Goal: Task Accomplishment & Management: Use online tool/utility

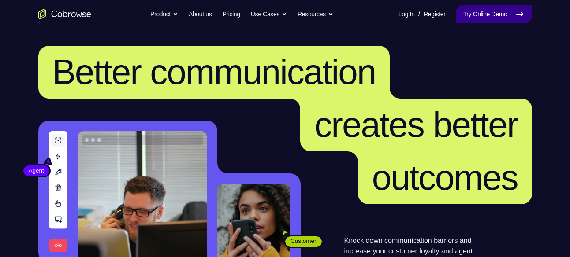
click at [480, 12] on link "Try Online Demo" at bounding box center [494, 14] width 76 height 18
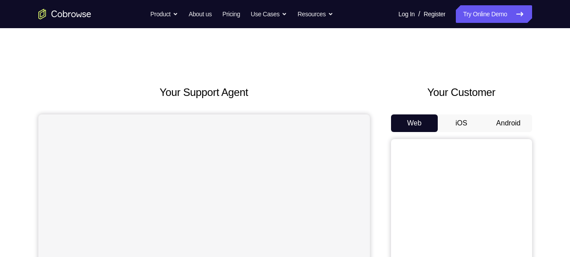
click at [515, 118] on button "Android" at bounding box center [508, 124] width 47 height 18
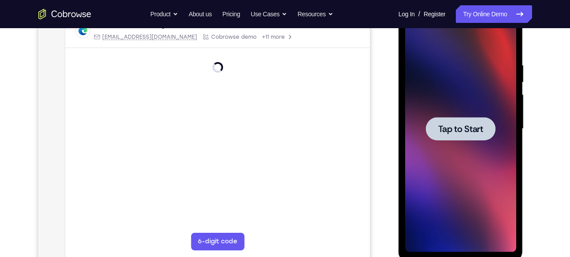
click at [447, 138] on div at bounding box center [461, 128] width 70 height 23
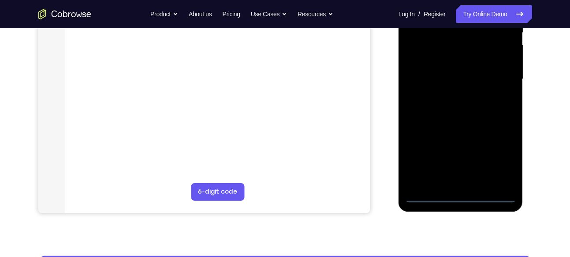
scroll to position [200, 0]
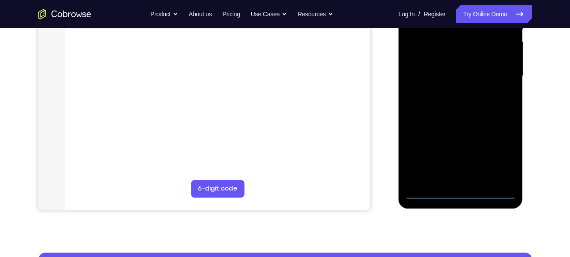
click at [465, 195] on div at bounding box center [460, 76] width 111 height 247
click at [496, 147] on div at bounding box center [460, 76] width 111 height 247
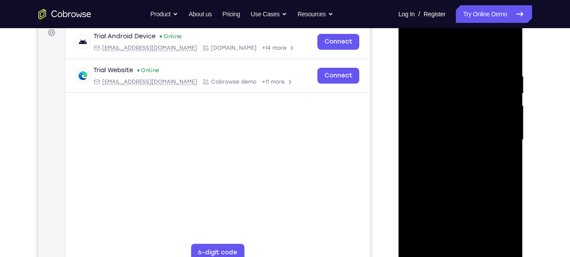
scroll to position [134, 0]
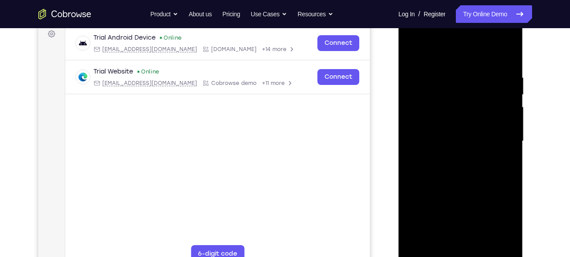
click at [423, 39] on div at bounding box center [460, 141] width 111 height 247
click at [495, 142] on div at bounding box center [460, 141] width 111 height 247
click at [446, 152] on div at bounding box center [460, 141] width 111 height 247
click at [452, 157] on div at bounding box center [460, 141] width 111 height 247
click at [439, 128] on div at bounding box center [460, 141] width 111 height 247
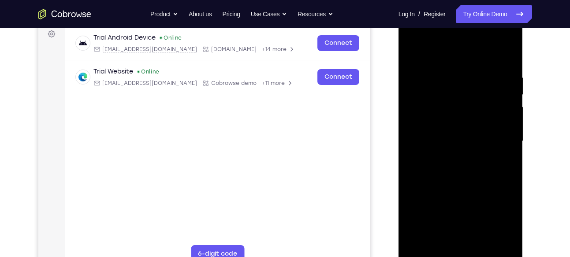
click at [447, 123] on div at bounding box center [460, 141] width 111 height 247
click at [444, 144] on div at bounding box center [460, 141] width 111 height 247
click at [452, 165] on div at bounding box center [460, 141] width 111 height 247
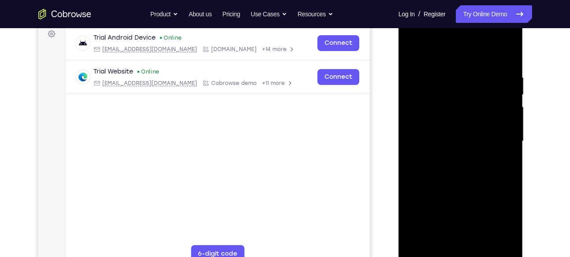
click at [508, 67] on div at bounding box center [460, 141] width 111 height 247
click at [499, 51] on div at bounding box center [460, 141] width 111 height 247
click at [453, 71] on div at bounding box center [460, 141] width 111 height 247
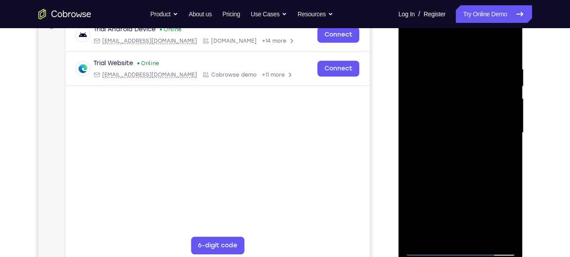
scroll to position [143, 0]
click at [507, 45] on div at bounding box center [460, 132] width 111 height 247
click at [477, 67] on div at bounding box center [460, 132] width 111 height 247
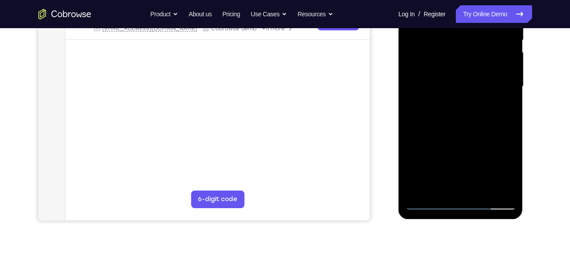
click at [495, 187] on div at bounding box center [460, 86] width 111 height 247
click at [510, 115] on div at bounding box center [460, 86] width 111 height 247
click at [495, 183] on div at bounding box center [460, 86] width 111 height 247
click at [508, 131] on div at bounding box center [460, 86] width 111 height 247
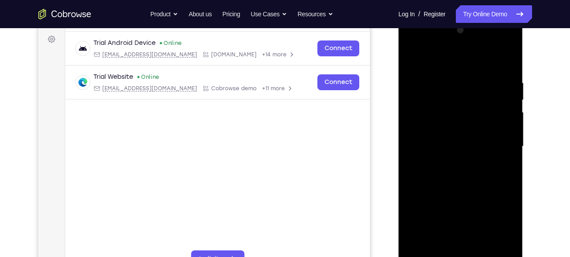
scroll to position [127, 0]
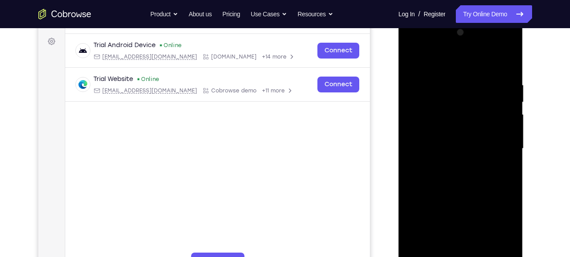
click at [500, 101] on div at bounding box center [460, 149] width 111 height 247
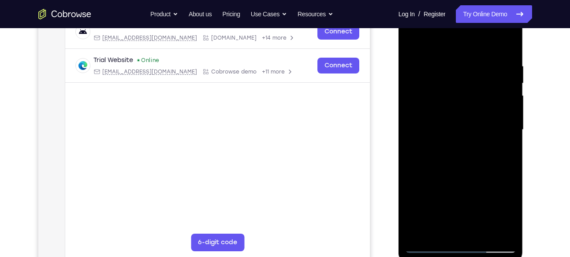
scroll to position [146, 0]
click at [500, 101] on div at bounding box center [460, 129] width 111 height 247
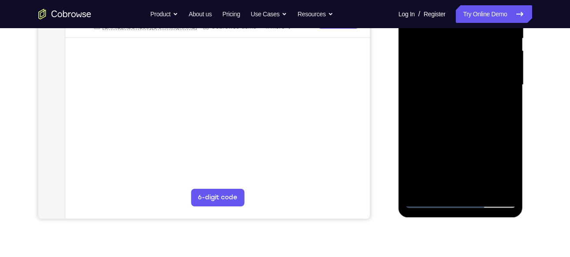
scroll to position [200, 0]
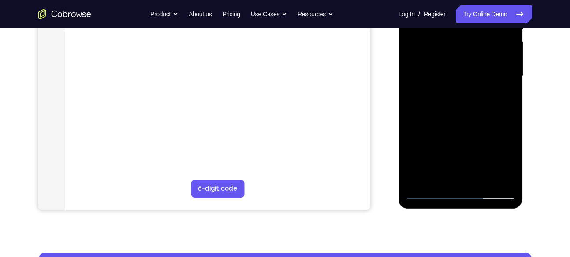
click at [494, 177] on div at bounding box center [460, 76] width 111 height 247
click at [495, 178] on div at bounding box center [460, 76] width 111 height 247
click at [413, 124] on div at bounding box center [460, 76] width 111 height 247
click at [410, 127] on div at bounding box center [460, 76] width 111 height 247
click at [489, 176] on div at bounding box center [460, 76] width 111 height 247
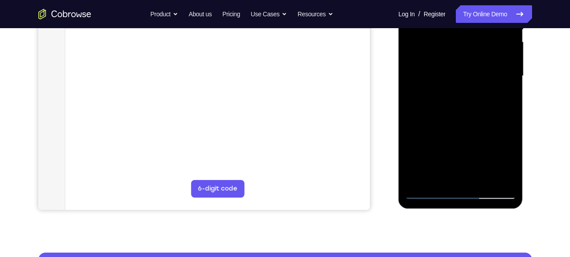
click at [504, 131] on div at bounding box center [460, 76] width 111 height 247
click at [493, 119] on div at bounding box center [460, 76] width 111 height 247
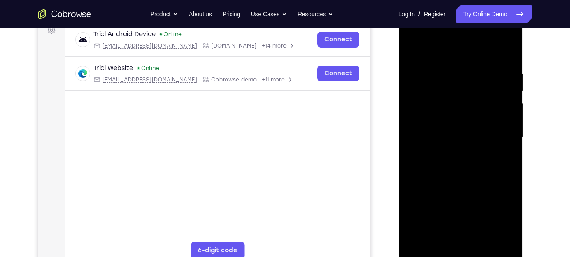
scroll to position [138, 0]
click at [493, 119] on div at bounding box center [460, 137] width 111 height 247
click at [489, 92] on div at bounding box center [460, 137] width 111 height 247
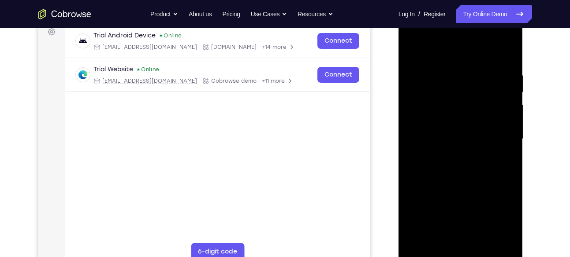
scroll to position [136, 0]
click at [489, 119] on div at bounding box center [460, 139] width 111 height 247
click at [500, 111] on div at bounding box center [460, 139] width 111 height 247
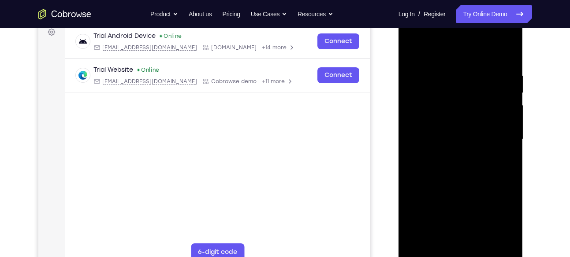
click at [500, 109] on div at bounding box center [460, 139] width 111 height 247
click at [501, 95] on div at bounding box center [460, 139] width 111 height 247
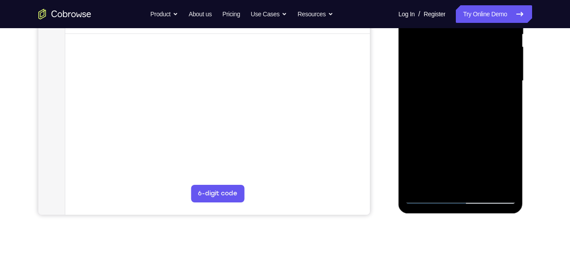
scroll to position [198, 0]
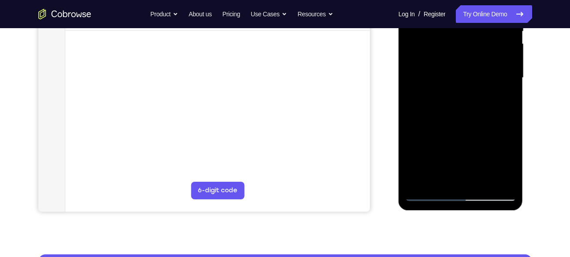
click at [496, 179] on div at bounding box center [460, 78] width 111 height 247
click at [497, 80] on div at bounding box center [460, 78] width 111 height 247
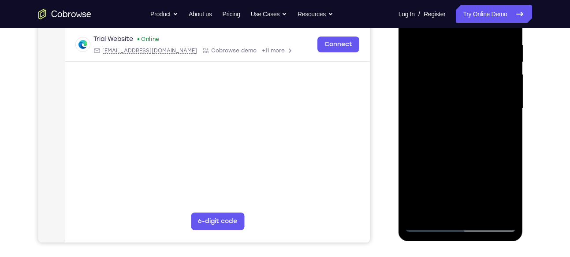
scroll to position [166, 0]
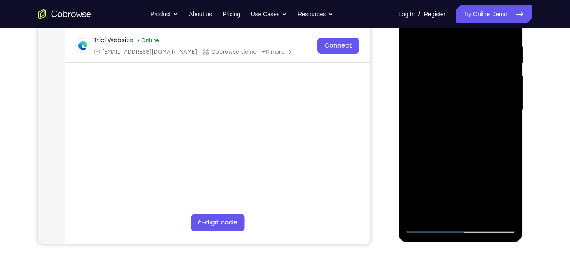
click at [510, 78] on div at bounding box center [460, 110] width 111 height 247
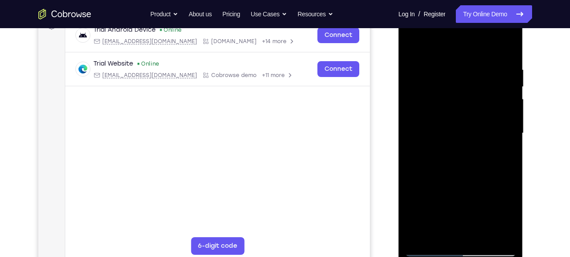
click at [510, 78] on div at bounding box center [460, 133] width 111 height 247
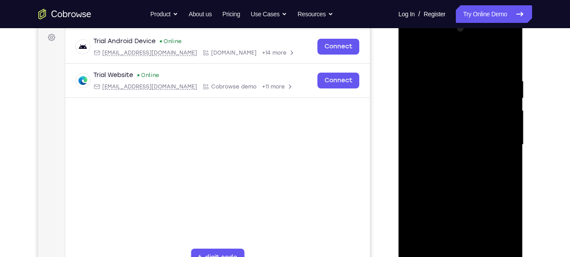
scroll to position [123, 0]
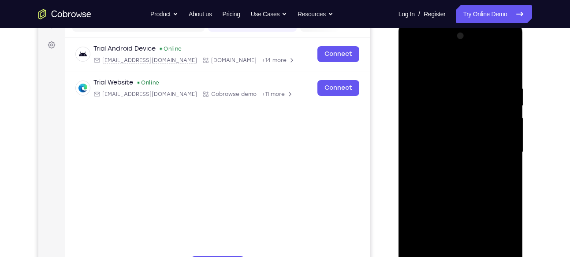
click at [507, 63] on div at bounding box center [460, 152] width 111 height 247
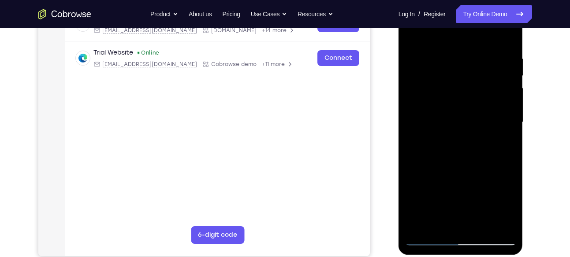
scroll to position [154, 0]
click at [438, 116] on div at bounding box center [460, 122] width 111 height 247
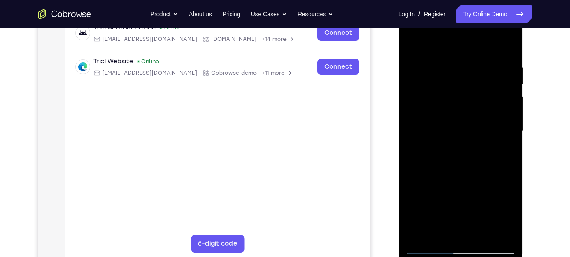
scroll to position [103, 0]
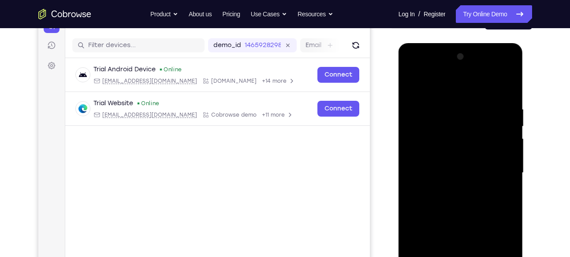
click at [414, 84] on div at bounding box center [460, 173] width 111 height 247
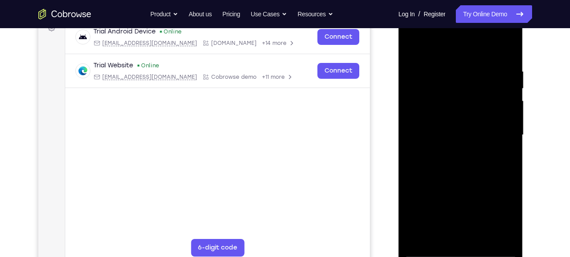
scroll to position [139, 0]
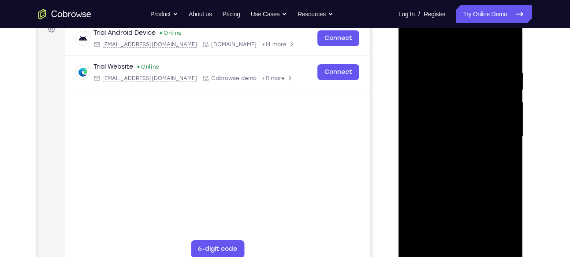
click at [411, 49] on div at bounding box center [460, 136] width 111 height 247
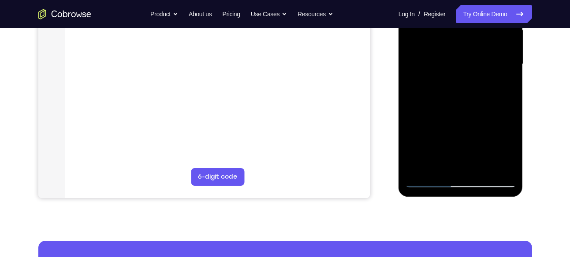
scroll to position [214, 0]
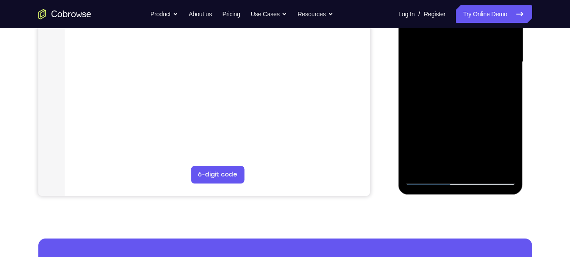
drag, startPoint x: 457, startPoint y: 93, endPoint x: 469, endPoint y: 31, distance: 63.7
click at [469, 31] on div at bounding box center [460, 62] width 111 height 247
drag, startPoint x: 459, startPoint y: 117, endPoint x: 467, endPoint y: 48, distance: 69.7
click at [467, 48] on div at bounding box center [460, 62] width 111 height 247
drag, startPoint x: 463, startPoint y: 110, endPoint x: 474, endPoint y: 65, distance: 46.3
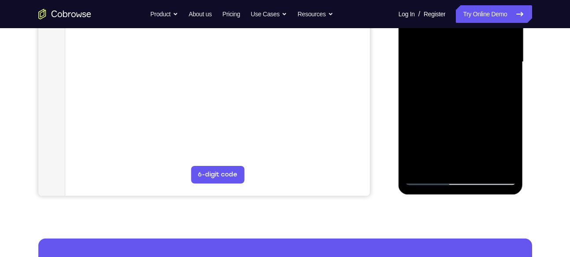
click at [474, 65] on div at bounding box center [460, 62] width 111 height 247
drag, startPoint x: 463, startPoint y: 102, endPoint x: 469, endPoint y: 69, distance: 33.2
click at [469, 69] on div at bounding box center [460, 62] width 111 height 247
drag, startPoint x: 460, startPoint y: 126, endPoint x: 474, endPoint y: 64, distance: 63.2
click at [474, 64] on div at bounding box center [460, 62] width 111 height 247
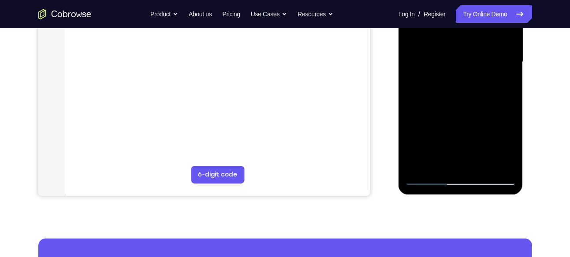
click at [483, 164] on div at bounding box center [460, 62] width 111 height 247
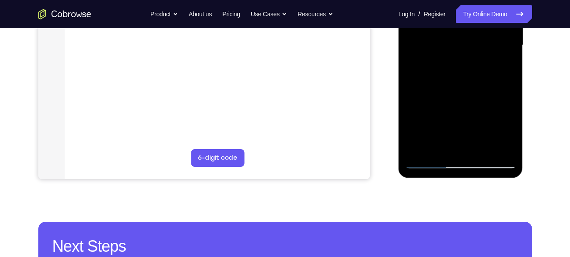
scroll to position [229, 0]
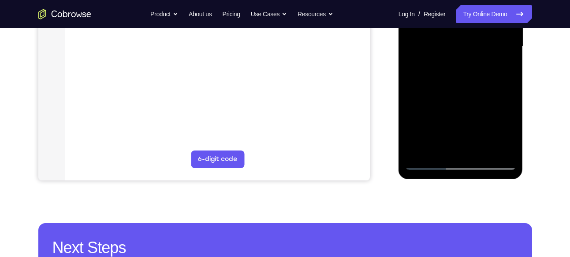
click at [468, 98] on div at bounding box center [460, 46] width 111 height 247
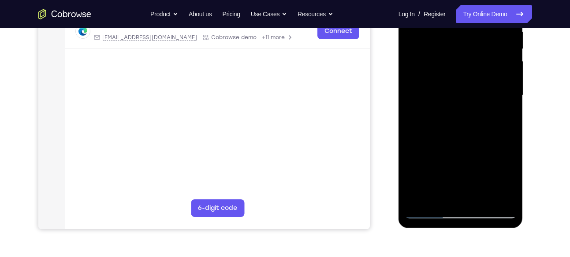
scroll to position [180, 0]
click at [451, 108] on div at bounding box center [460, 96] width 111 height 247
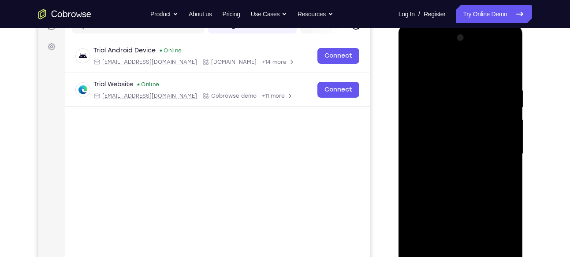
scroll to position [120, 0]
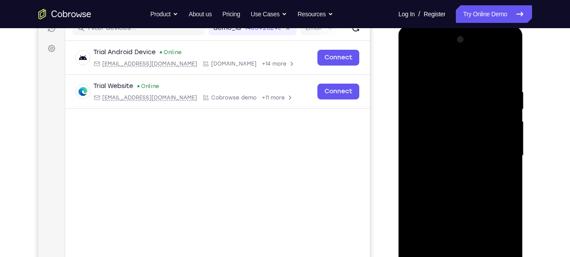
click at [414, 69] on div at bounding box center [460, 156] width 111 height 247
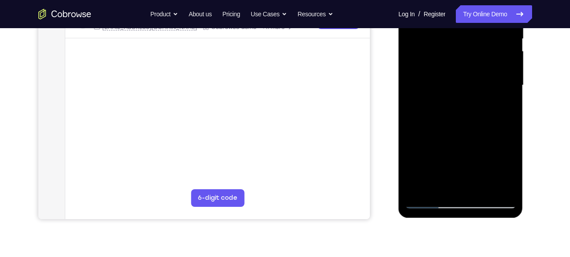
scroll to position [190, 0]
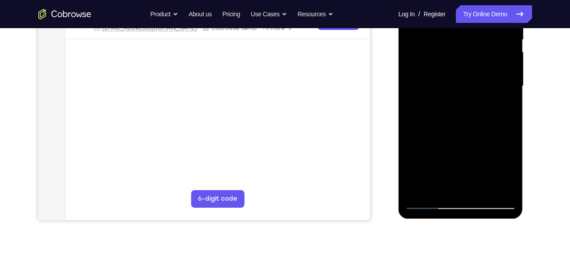
click at [447, 78] on div at bounding box center [460, 86] width 111 height 247
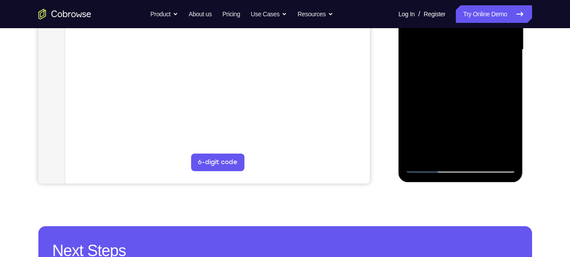
scroll to position [232, 0]
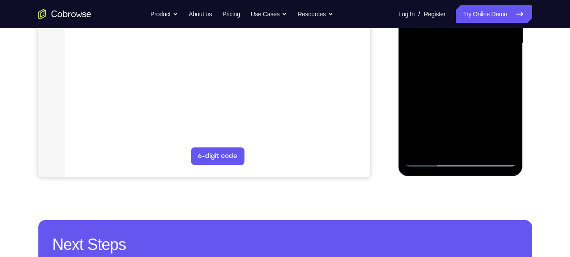
click at [431, 121] on div at bounding box center [460, 43] width 111 height 247
click at [448, 122] on div at bounding box center [460, 43] width 111 height 247
click at [508, 126] on div at bounding box center [460, 43] width 111 height 247
click at [463, 145] on div at bounding box center [460, 43] width 111 height 247
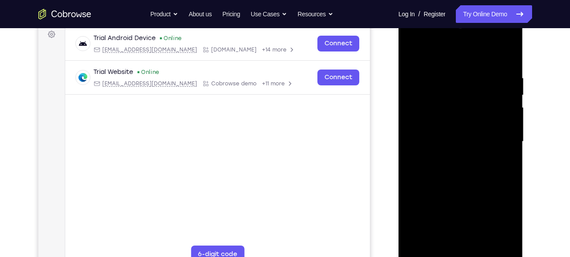
scroll to position [134, 0]
click at [414, 58] on div at bounding box center [460, 142] width 111 height 247
click at [475, 67] on div at bounding box center [460, 142] width 111 height 247
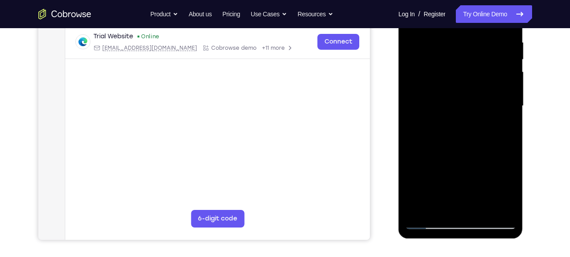
scroll to position [149, 0]
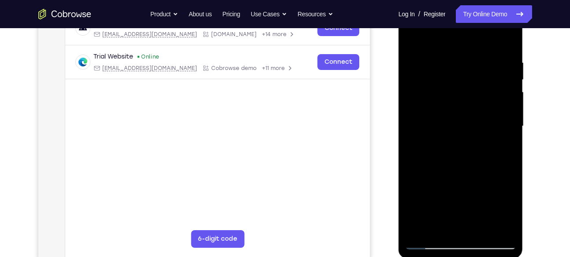
click at [504, 41] on div at bounding box center [460, 126] width 111 height 247
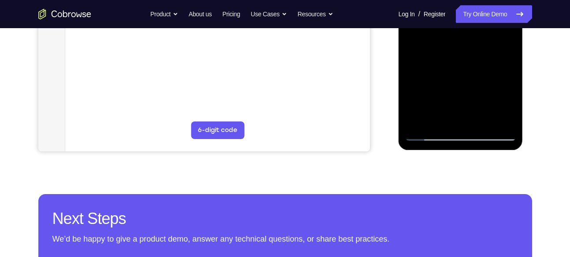
scroll to position [258, 0]
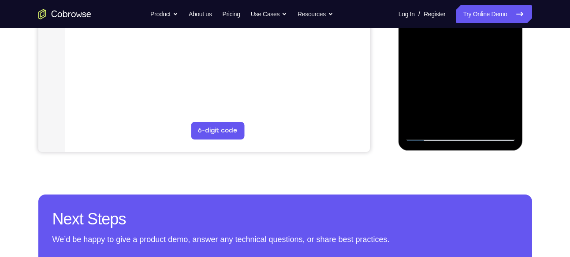
drag, startPoint x: 487, startPoint y: -25, endPoint x: 487, endPoint y: 84, distance: 108.5
click at [490, 81] on div at bounding box center [460, 18] width 111 height 247
drag, startPoint x: 490, startPoint y: 81, endPoint x: 496, endPoint y: 58, distance: 24.2
drag, startPoint x: 496, startPoint y: 58, endPoint x: 436, endPoint y: 68, distance: 60.9
click at [436, 68] on div at bounding box center [460, 18] width 111 height 247
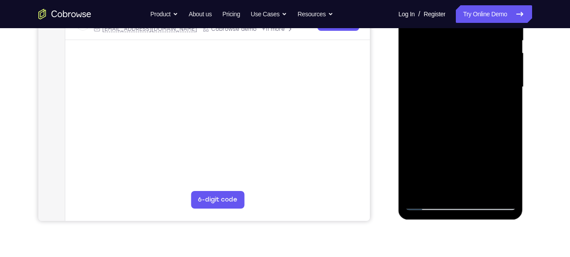
scroll to position [175, 0]
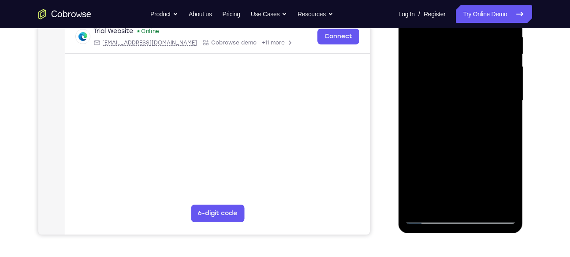
click at [509, 104] on div at bounding box center [460, 101] width 111 height 247
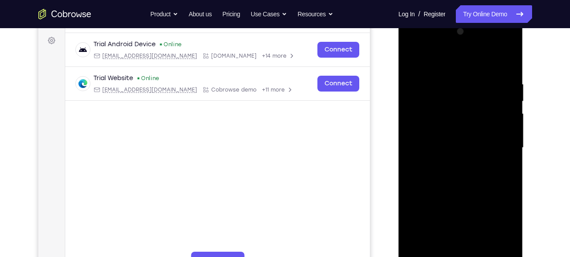
scroll to position [125, 0]
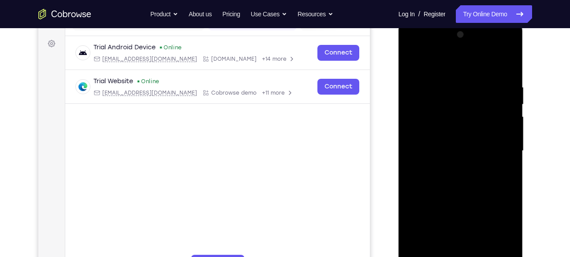
drag, startPoint x: 469, startPoint y: 104, endPoint x: 449, endPoint y: 170, distance: 69.3
click at [449, 170] on div at bounding box center [460, 151] width 111 height 247
drag, startPoint x: 489, startPoint y: 78, endPoint x: 428, endPoint y: 82, distance: 61.8
click at [428, 82] on div at bounding box center [460, 151] width 111 height 247
drag, startPoint x: 490, startPoint y: 79, endPoint x: 407, endPoint y: 82, distance: 83.4
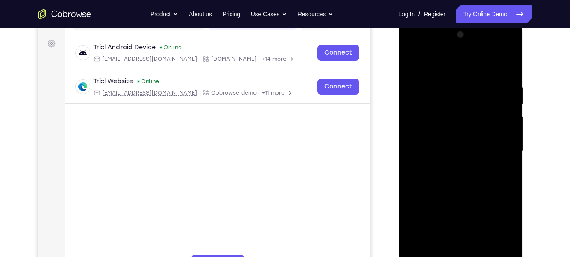
click at [407, 82] on div at bounding box center [460, 151] width 111 height 247
drag, startPoint x: 489, startPoint y: 86, endPoint x: 396, endPoint y: 92, distance: 93.2
click at [399, 92] on html "Online web based iOS Simulators and Android Emulators. Run iPhone, iPad, Mobile…" at bounding box center [462, 153] width 126 height 265
drag, startPoint x: 479, startPoint y: 80, endPoint x: 411, endPoint y: 84, distance: 68.5
click at [411, 84] on div at bounding box center [460, 151] width 111 height 247
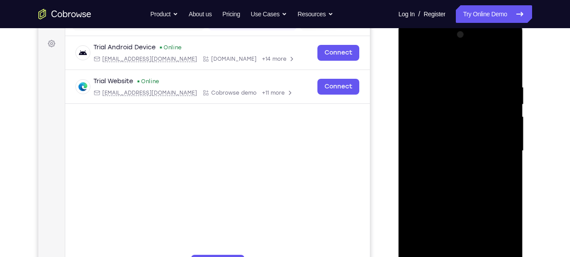
drag, startPoint x: 433, startPoint y: 79, endPoint x: 471, endPoint y: 75, distance: 37.7
click at [471, 75] on div at bounding box center [460, 151] width 111 height 247
click at [436, 82] on div at bounding box center [460, 151] width 111 height 247
click at [508, 65] on div at bounding box center [460, 151] width 111 height 247
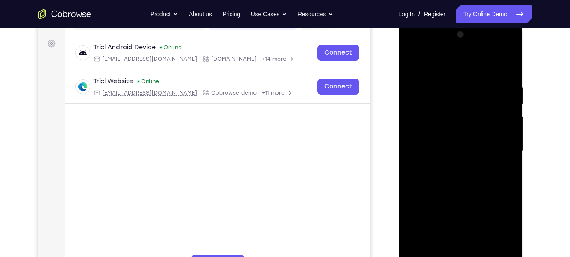
click at [444, 79] on div at bounding box center [460, 151] width 111 height 247
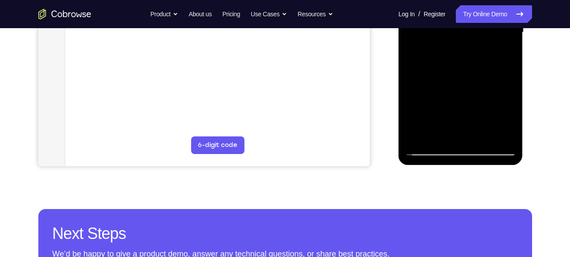
scroll to position [244, 0]
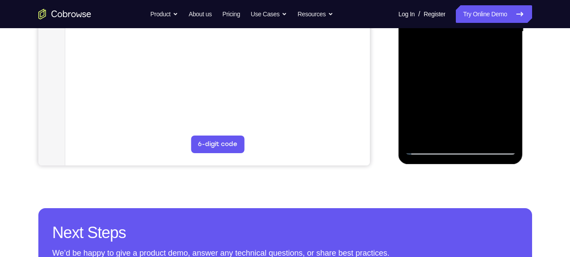
click at [433, 133] on div at bounding box center [460, 31] width 111 height 247
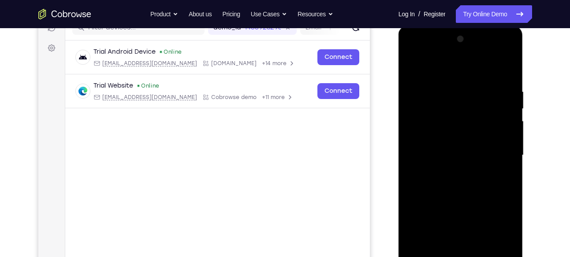
scroll to position [119, 0]
click at [503, 73] on div at bounding box center [460, 156] width 111 height 247
drag, startPoint x: 498, startPoint y: 90, endPoint x: 450, endPoint y: 98, distance: 48.4
click at [450, 98] on div at bounding box center [460, 156] width 111 height 247
drag, startPoint x: 495, startPoint y: 91, endPoint x: 445, endPoint y: 103, distance: 51.2
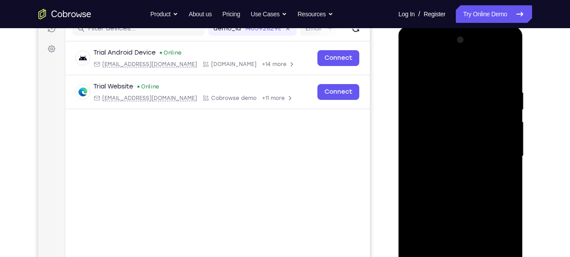
click at [445, 103] on div at bounding box center [460, 156] width 111 height 247
drag, startPoint x: 487, startPoint y: 94, endPoint x: 427, endPoint y: 90, distance: 60.1
click at [427, 90] on div at bounding box center [460, 156] width 111 height 247
drag, startPoint x: 478, startPoint y: 89, endPoint x: 424, endPoint y: 95, distance: 53.7
click at [424, 95] on div at bounding box center [460, 156] width 111 height 247
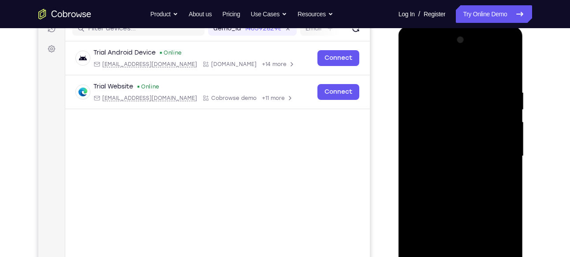
drag, startPoint x: 480, startPoint y: 93, endPoint x: 431, endPoint y: 94, distance: 49.4
click at [431, 94] on div at bounding box center [460, 156] width 111 height 247
click at [429, 84] on div at bounding box center [460, 156] width 111 height 247
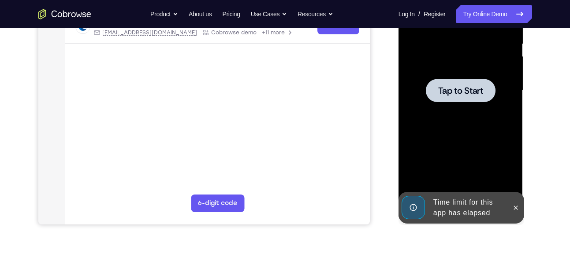
scroll to position [184, 0]
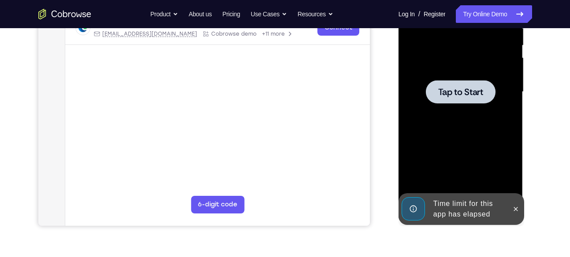
click at [456, 91] on span "Tap to Start" at bounding box center [460, 92] width 45 height 9
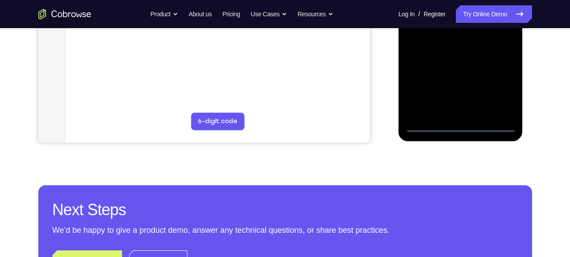
scroll to position [274, 0]
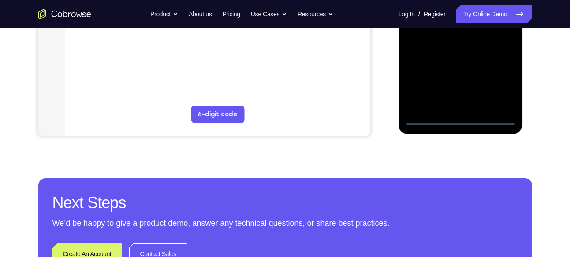
click at [460, 119] on div at bounding box center [460, 1] width 111 height 247
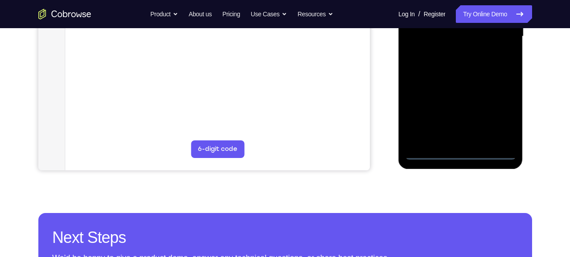
scroll to position [239, 0]
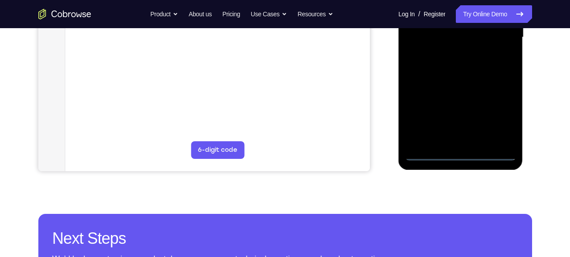
click at [502, 115] on div at bounding box center [460, 37] width 111 height 247
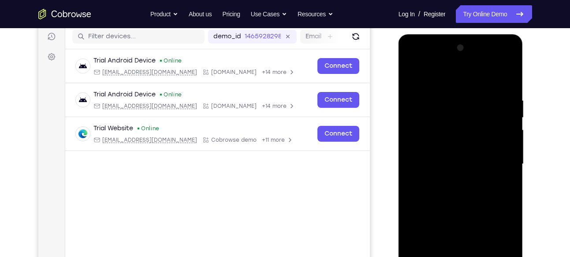
scroll to position [111, 0]
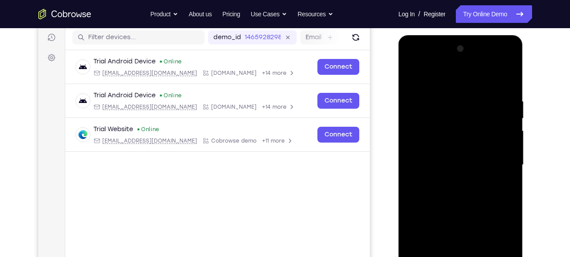
click at [412, 61] on div at bounding box center [460, 165] width 111 height 247
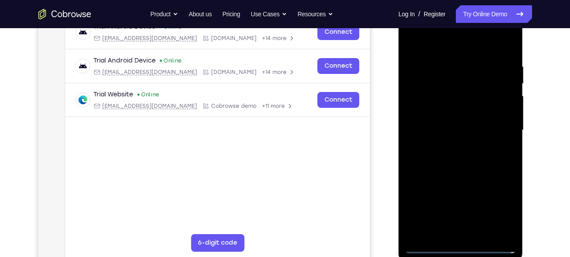
scroll to position [148, 0]
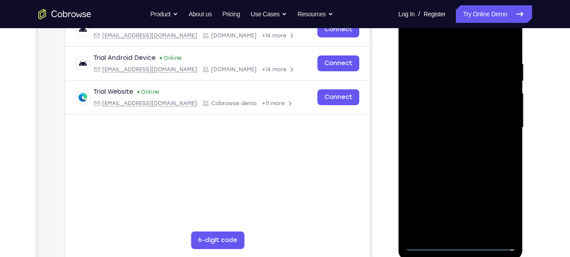
click at [428, 107] on div at bounding box center [460, 127] width 111 height 247
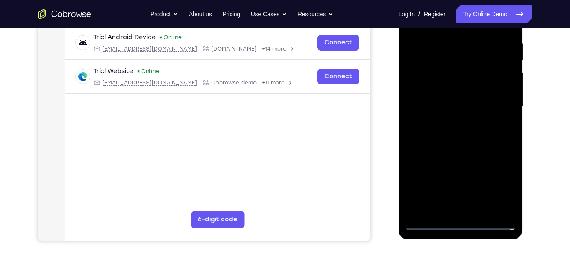
scroll to position [170, 0]
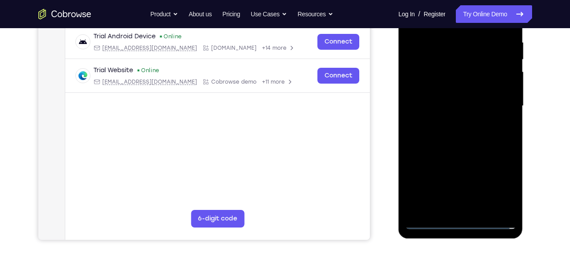
click at [431, 108] on div at bounding box center [460, 106] width 111 height 247
click at [444, 101] on div at bounding box center [460, 106] width 111 height 247
click at [450, 114] on div at bounding box center [460, 106] width 111 height 247
click at [454, 156] on div at bounding box center [460, 106] width 111 height 247
click at [448, 91] on div at bounding box center [460, 106] width 111 height 247
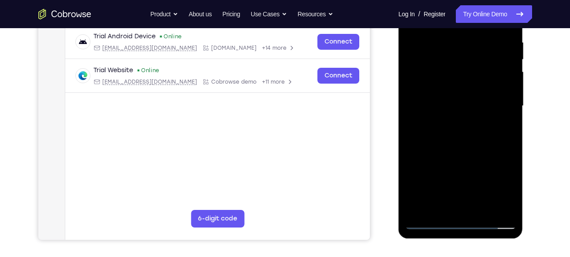
drag, startPoint x: 450, startPoint y: 142, endPoint x: 473, endPoint y: 85, distance: 61.3
click at [473, 85] on div at bounding box center [460, 106] width 111 height 247
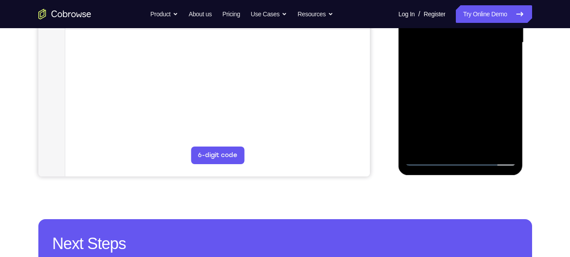
scroll to position [237, 0]
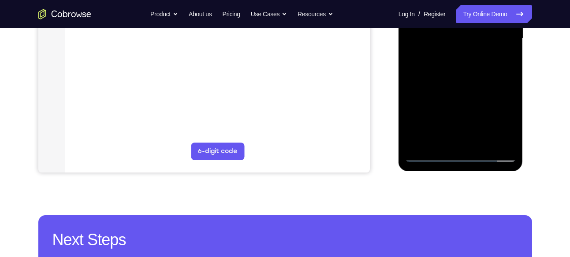
click at [461, 133] on div at bounding box center [460, 38] width 111 height 247
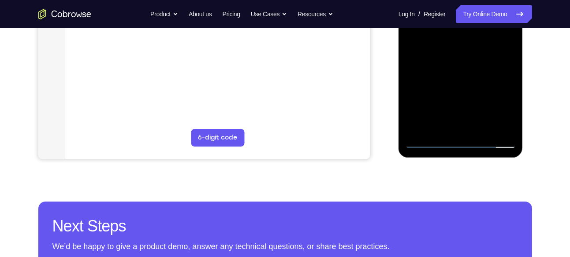
scroll to position [244, 0]
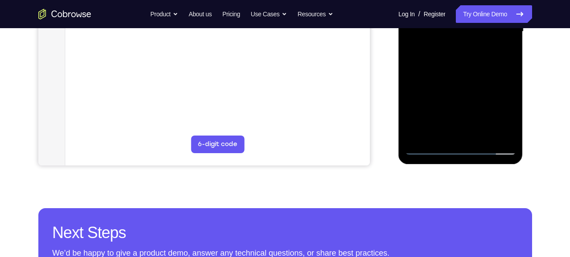
click at [461, 133] on div at bounding box center [460, 31] width 111 height 247
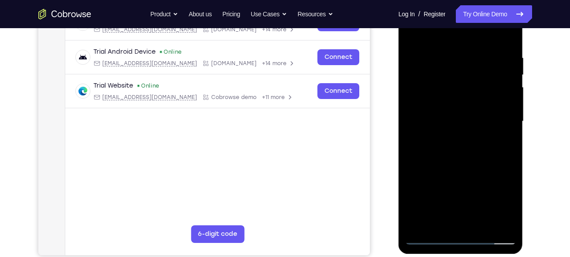
scroll to position [133, 0]
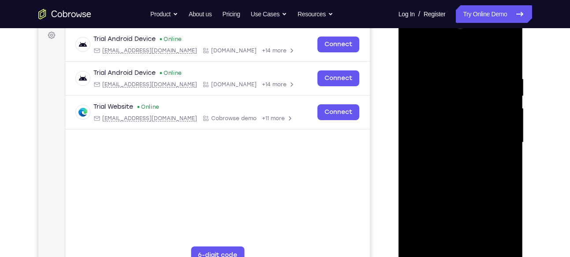
click at [433, 127] on div at bounding box center [460, 142] width 111 height 247
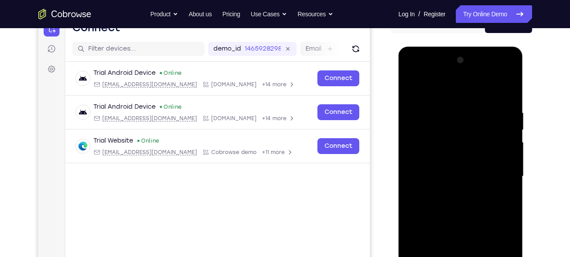
scroll to position [138, 0]
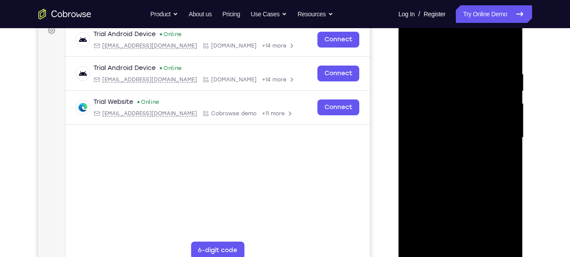
click at [499, 153] on div at bounding box center [460, 138] width 111 height 247
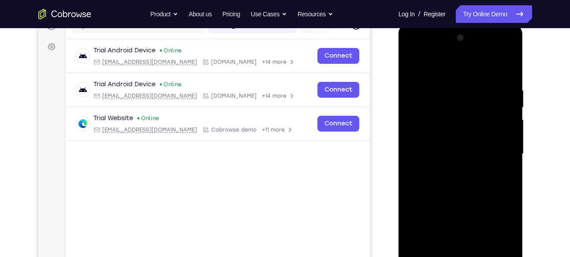
scroll to position [120, 0]
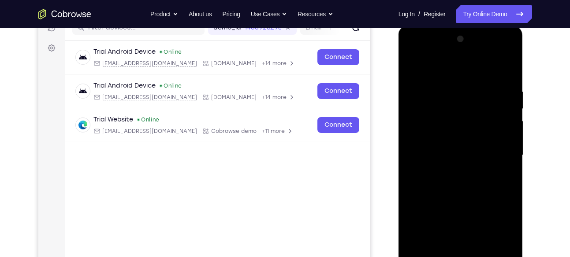
click at [489, 80] on div at bounding box center [460, 155] width 111 height 247
click at [414, 68] on div at bounding box center [460, 155] width 111 height 247
drag, startPoint x: 448, startPoint y: 143, endPoint x: 457, endPoint y: 96, distance: 48.4
click at [457, 96] on div at bounding box center [460, 155] width 111 height 247
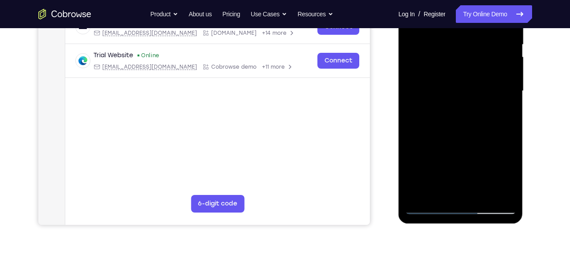
scroll to position [143, 0]
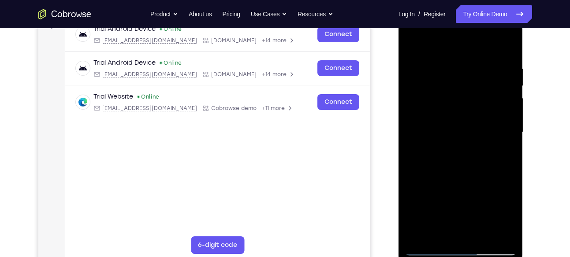
drag, startPoint x: 470, startPoint y: 138, endPoint x: 475, endPoint y: 86, distance: 51.3
click at [475, 86] on div at bounding box center [460, 132] width 111 height 247
drag, startPoint x: 456, startPoint y: 131, endPoint x: 466, endPoint y: 88, distance: 44.3
click at [466, 88] on div at bounding box center [460, 132] width 111 height 247
drag, startPoint x: 470, startPoint y: 153, endPoint x: 475, endPoint y: 100, distance: 53.5
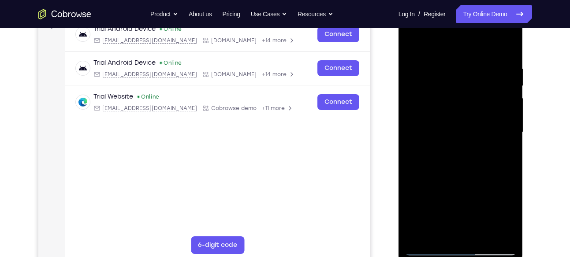
click at [475, 100] on div at bounding box center [460, 132] width 111 height 247
click at [424, 133] on div at bounding box center [460, 132] width 111 height 247
click at [461, 90] on div at bounding box center [460, 132] width 111 height 247
drag, startPoint x: 440, startPoint y: 157, endPoint x: 458, endPoint y: 99, distance: 61.2
click at [458, 99] on div at bounding box center [460, 132] width 111 height 247
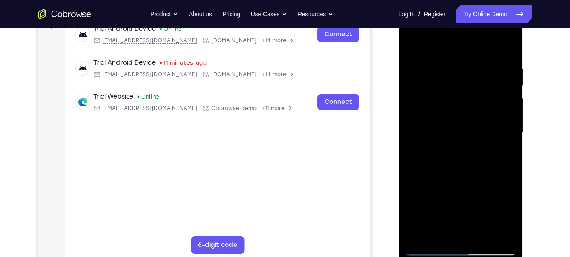
drag, startPoint x: 442, startPoint y: 150, endPoint x: 465, endPoint y: 86, distance: 68.3
click at [465, 86] on div at bounding box center [460, 132] width 111 height 247
drag, startPoint x: 451, startPoint y: 112, endPoint x: 470, endPoint y: 75, distance: 42.0
click at [470, 75] on div at bounding box center [460, 132] width 111 height 247
click at [429, 132] on div at bounding box center [460, 132] width 111 height 247
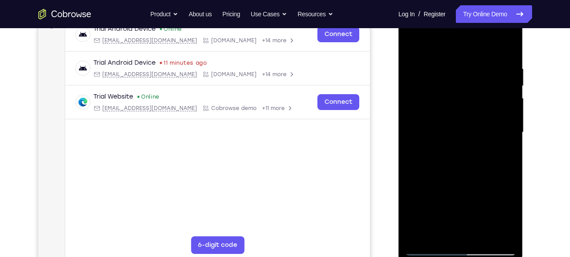
click at [462, 88] on div at bounding box center [460, 132] width 111 height 247
drag, startPoint x: 470, startPoint y: 117, endPoint x: 485, endPoint y: 61, distance: 58.2
click at [485, 61] on div at bounding box center [460, 132] width 111 height 247
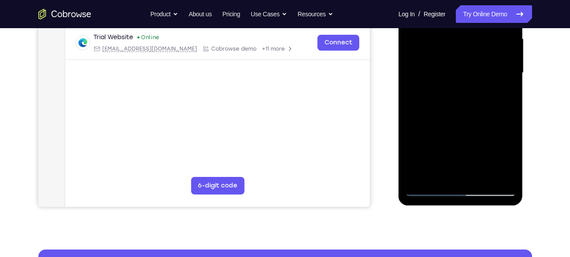
scroll to position [214, 0]
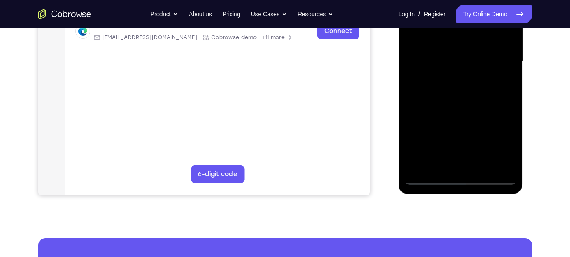
drag, startPoint x: 465, startPoint y: 127, endPoint x: 484, endPoint y: 61, distance: 68.4
click at [484, 61] on div at bounding box center [460, 61] width 111 height 247
drag, startPoint x: 465, startPoint y: 146, endPoint x: 489, endPoint y: 84, distance: 67.1
click at [489, 84] on div at bounding box center [460, 61] width 111 height 247
drag, startPoint x: 462, startPoint y: 138, endPoint x: 490, endPoint y: 66, distance: 77.6
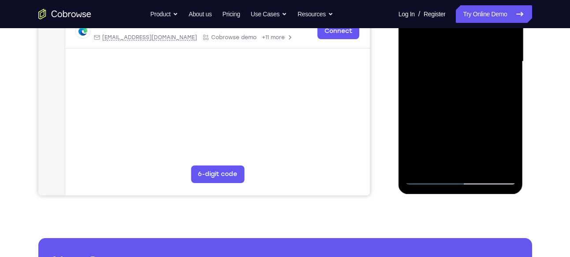
click at [490, 66] on div at bounding box center [460, 61] width 111 height 247
click at [421, 103] on div at bounding box center [460, 61] width 111 height 247
click at [461, 59] on div at bounding box center [460, 61] width 111 height 247
drag, startPoint x: 452, startPoint y: 137, endPoint x: 469, endPoint y: 75, distance: 64.5
click at [469, 75] on div at bounding box center [460, 61] width 111 height 247
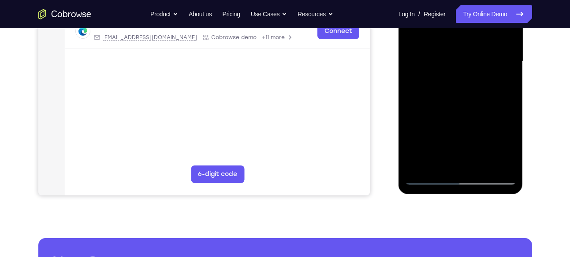
click at [422, 98] on div at bounding box center [460, 61] width 111 height 247
click at [462, 54] on div at bounding box center [460, 61] width 111 height 247
drag, startPoint x: 464, startPoint y: 127, endPoint x: 482, endPoint y: 76, distance: 53.8
click at [482, 76] on div at bounding box center [460, 61] width 111 height 247
drag, startPoint x: 455, startPoint y: 138, endPoint x: 473, endPoint y: 72, distance: 67.8
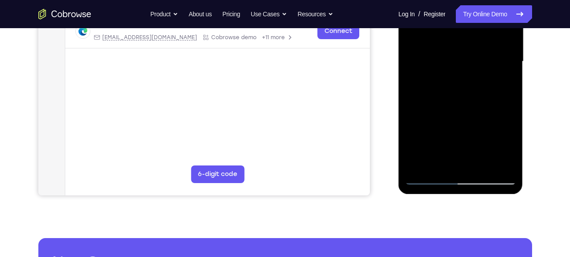
click at [473, 72] on div at bounding box center [460, 61] width 111 height 247
drag, startPoint x: 461, startPoint y: 145, endPoint x: 474, endPoint y: 82, distance: 63.9
click at [474, 82] on div at bounding box center [460, 61] width 111 height 247
drag, startPoint x: 454, startPoint y: 135, endPoint x: 476, endPoint y: 60, distance: 78.6
click at [476, 60] on div at bounding box center [460, 61] width 111 height 247
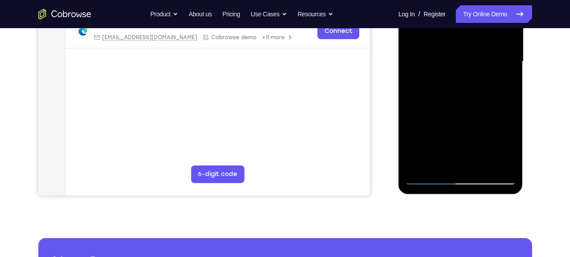
drag, startPoint x: 466, startPoint y: 140, endPoint x: 482, endPoint y: 64, distance: 77.0
click at [482, 64] on div at bounding box center [460, 61] width 111 height 247
drag, startPoint x: 468, startPoint y: 138, endPoint x: 484, endPoint y: 79, distance: 61.2
click at [484, 79] on div at bounding box center [460, 61] width 111 height 247
drag, startPoint x: 461, startPoint y: 142, endPoint x: 478, endPoint y: 77, distance: 66.5
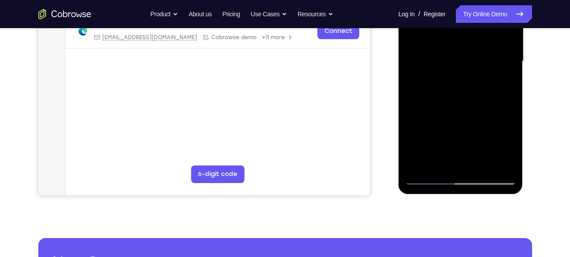
click at [478, 77] on div at bounding box center [460, 61] width 111 height 247
drag, startPoint x: 468, startPoint y: 136, endPoint x: 485, endPoint y: 46, distance: 91.4
click at [485, 46] on div at bounding box center [460, 61] width 111 height 247
drag, startPoint x: 448, startPoint y: 128, endPoint x: 478, endPoint y: 58, distance: 75.5
click at [478, 58] on div at bounding box center [460, 61] width 111 height 247
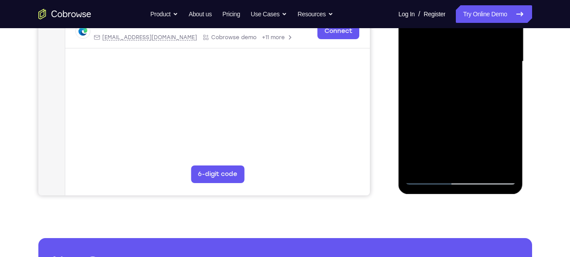
drag, startPoint x: 458, startPoint y: 116, endPoint x: 479, endPoint y: 61, distance: 59.0
click at [479, 61] on div at bounding box center [460, 61] width 111 height 247
drag, startPoint x: 458, startPoint y: 101, endPoint x: 474, endPoint y: 49, distance: 54.7
click at [474, 49] on div at bounding box center [460, 61] width 111 height 247
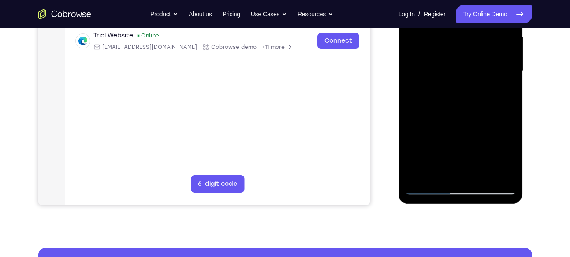
scroll to position [204, 0]
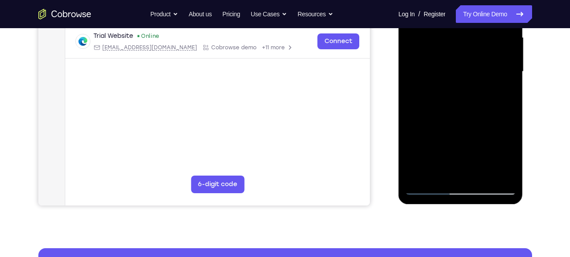
drag, startPoint x: 443, startPoint y: 128, endPoint x: 467, endPoint y: 65, distance: 67.7
click at [467, 65] on div at bounding box center [460, 71] width 111 height 247
drag, startPoint x: 446, startPoint y: 138, endPoint x: 463, endPoint y: 54, distance: 86.3
click at [463, 54] on div at bounding box center [460, 71] width 111 height 247
drag, startPoint x: 452, startPoint y: 134, endPoint x: 453, endPoint y: 86, distance: 48.1
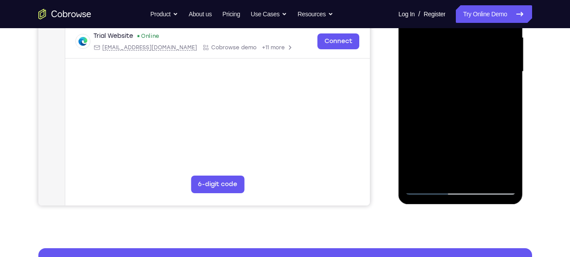
click at [453, 86] on div at bounding box center [460, 71] width 111 height 247
drag, startPoint x: 455, startPoint y: 135, endPoint x: 478, endPoint y: 53, distance: 85.6
click at [478, 53] on div at bounding box center [460, 71] width 111 height 247
drag, startPoint x: 457, startPoint y: 117, endPoint x: 487, endPoint y: 61, distance: 63.3
click at [487, 61] on div at bounding box center [460, 71] width 111 height 247
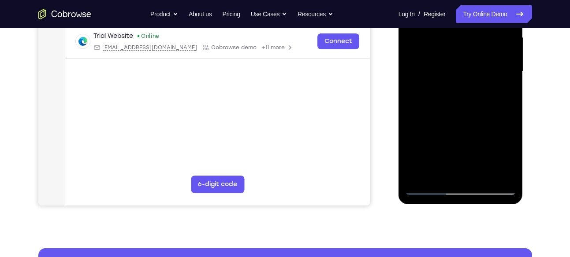
drag, startPoint x: 461, startPoint y: 138, endPoint x: 489, endPoint y: 56, distance: 86.6
click at [489, 56] on div at bounding box center [460, 71] width 111 height 247
drag, startPoint x: 474, startPoint y: 143, endPoint x: 489, endPoint y: 53, distance: 91.6
click at [489, 53] on div at bounding box center [460, 71] width 111 height 247
drag, startPoint x: 480, startPoint y: 145, endPoint x: 478, endPoint y: 60, distance: 84.7
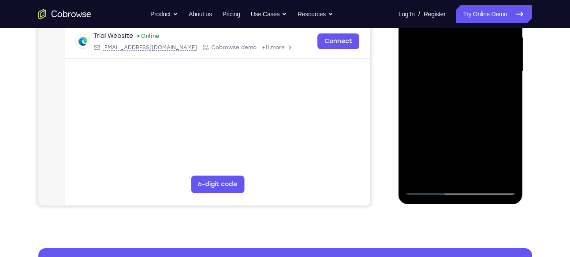
click at [478, 60] on div at bounding box center [460, 71] width 111 height 247
drag, startPoint x: 473, startPoint y: 144, endPoint x: 485, endPoint y: 75, distance: 70.8
click at [485, 75] on div at bounding box center [460, 71] width 111 height 247
drag, startPoint x: 461, startPoint y: 143, endPoint x: 478, endPoint y: 75, distance: 69.8
click at [478, 75] on div at bounding box center [460, 71] width 111 height 247
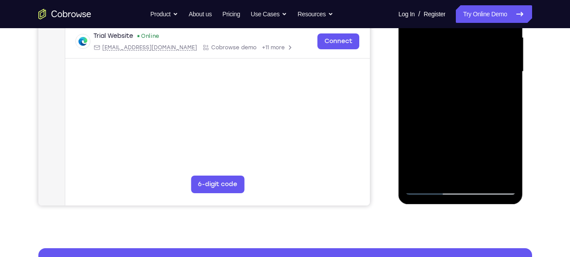
drag, startPoint x: 437, startPoint y: 157, endPoint x: 469, endPoint y: 91, distance: 73.4
click at [469, 91] on div at bounding box center [460, 71] width 111 height 247
drag, startPoint x: 463, startPoint y: 141, endPoint x: 493, endPoint y: 71, distance: 76.2
click at [493, 71] on div at bounding box center [460, 71] width 111 height 247
drag, startPoint x: 479, startPoint y: 137, endPoint x: 498, endPoint y: 61, distance: 77.9
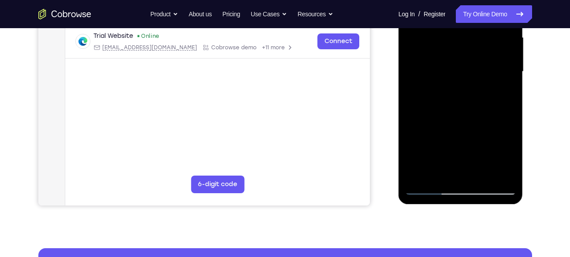
click at [498, 61] on div at bounding box center [460, 71] width 111 height 247
drag, startPoint x: 459, startPoint y: 155, endPoint x: 483, endPoint y: 86, distance: 73.3
click at [483, 86] on div at bounding box center [460, 71] width 111 height 247
drag, startPoint x: 473, startPoint y: 135, endPoint x: 490, endPoint y: 75, distance: 62.8
drag, startPoint x: 490, startPoint y: 75, endPoint x: 419, endPoint y: 132, distance: 91.2
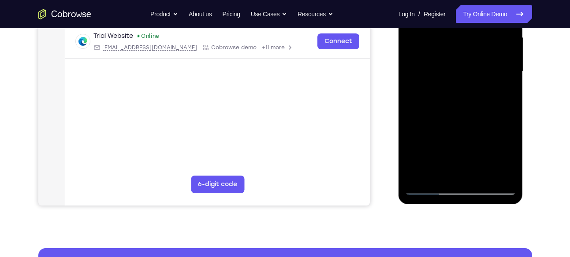
click at [419, 132] on div at bounding box center [460, 71] width 111 height 247
click at [432, 112] on div at bounding box center [460, 71] width 111 height 247
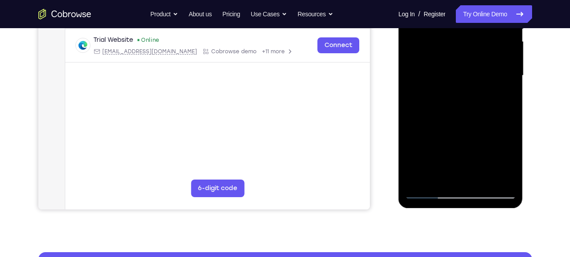
scroll to position [198, 0]
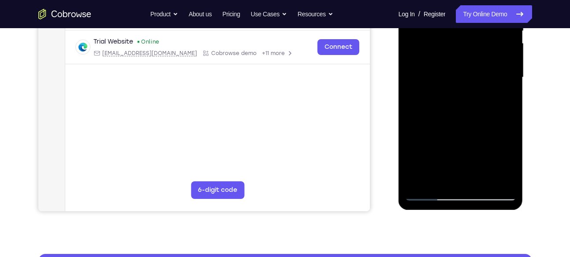
drag, startPoint x: 465, startPoint y: 130, endPoint x: 469, endPoint y: 68, distance: 61.9
click at [469, 68] on div at bounding box center [460, 77] width 111 height 247
drag, startPoint x: 464, startPoint y: 94, endPoint x: 455, endPoint y: 155, distance: 61.0
click at [455, 155] on div at bounding box center [460, 77] width 111 height 247
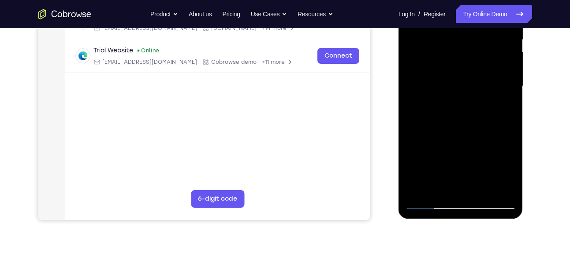
scroll to position [188, 0]
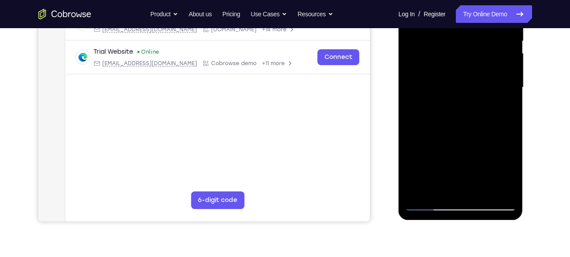
click at [438, 138] on div at bounding box center [460, 87] width 111 height 247
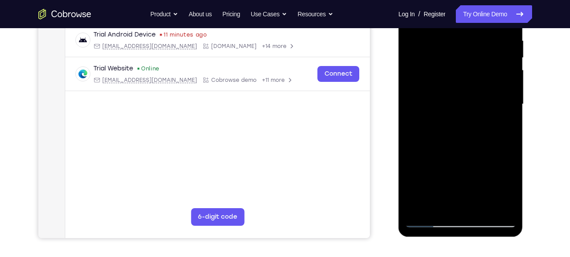
scroll to position [171, 0]
drag, startPoint x: 452, startPoint y: 96, endPoint x: 467, endPoint y: 48, distance: 50.8
drag, startPoint x: 467, startPoint y: 48, endPoint x: 431, endPoint y: 91, distance: 56.3
click at [431, 91] on div at bounding box center [460, 104] width 111 height 247
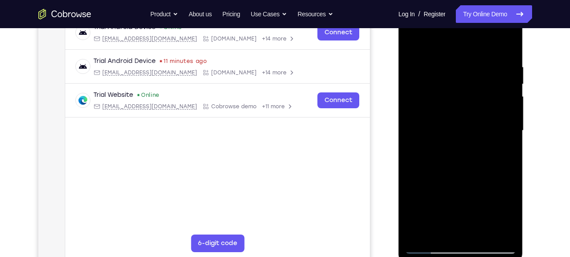
scroll to position [145, 0]
click at [409, 45] on div at bounding box center [460, 131] width 111 height 247
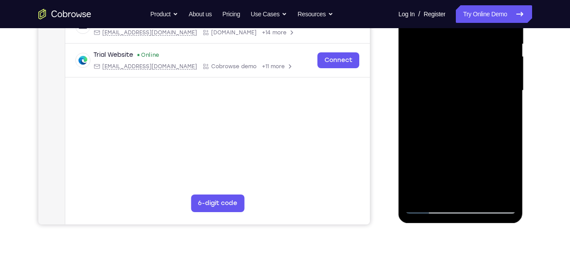
scroll to position [190, 0]
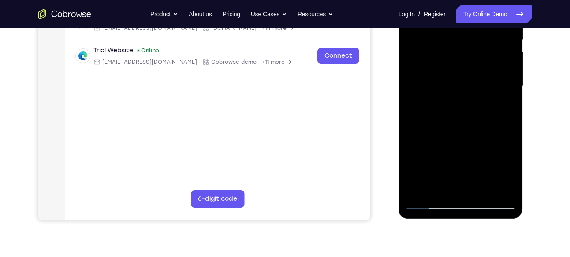
drag, startPoint x: 467, startPoint y: 128, endPoint x: 481, endPoint y: 75, distance: 55.6
click at [481, 75] on div at bounding box center [460, 86] width 111 height 247
drag, startPoint x: 469, startPoint y: 139, endPoint x: 487, endPoint y: 77, distance: 64.7
click at [487, 77] on div at bounding box center [460, 86] width 111 height 247
drag, startPoint x: 469, startPoint y: 138, endPoint x: 482, endPoint y: 62, distance: 76.6
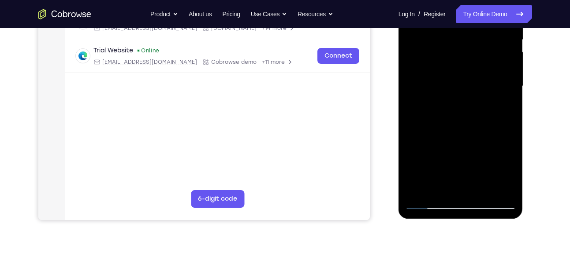
click at [482, 62] on div at bounding box center [460, 86] width 111 height 247
drag, startPoint x: 462, startPoint y: 129, endPoint x: 477, endPoint y: 67, distance: 63.6
click at [477, 67] on div at bounding box center [460, 86] width 111 height 247
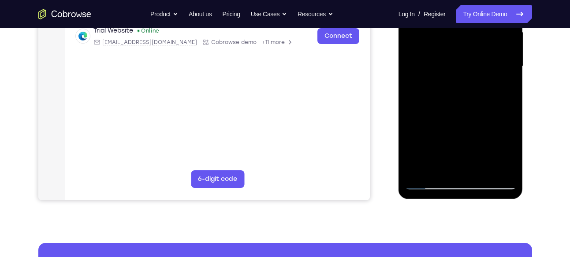
scroll to position [197, 0]
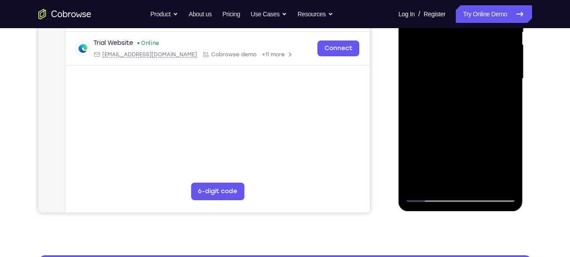
drag, startPoint x: 467, startPoint y: 127, endPoint x: 485, endPoint y: 69, distance: 60.3
drag, startPoint x: 485, startPoint y: 69, endPoint x: 431, endPoint y: 42, distance: 60.1
click at [431, 42] on div at bounding box center [460, 78] width 111 height 247
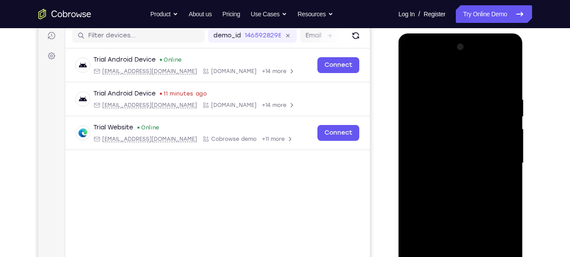
scroll to position [112, 0]
click at [508, 63] on div at bounding box center [460, 164] width 111 height 247
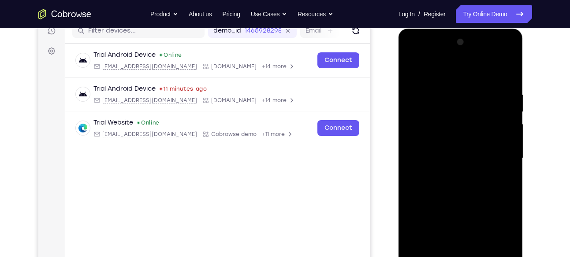
scroll to position [109, 0]
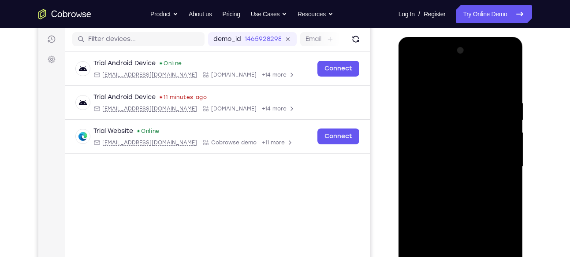
click at [508, 63] on div at bounding box center [460, 167] width 111 height 247
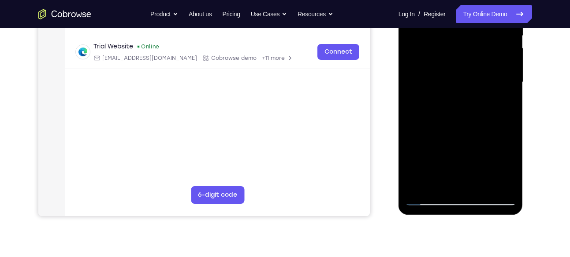
scroll to position [195, 0]
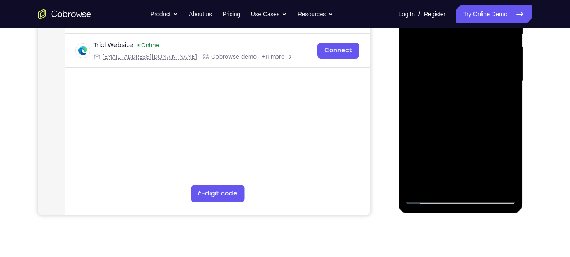
click at [477, 148] on div at bounding box center [460, 81] width 111 height 247
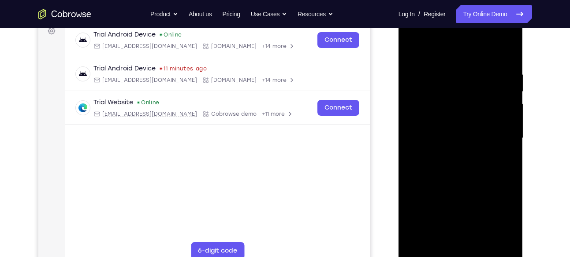
scroll to position [152, 0]
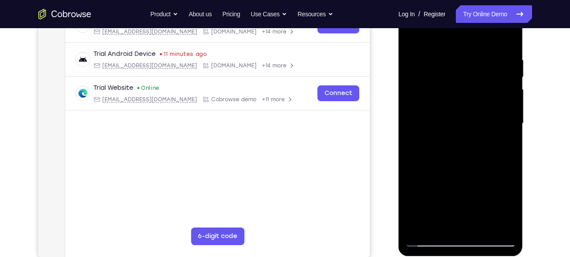
click at [501, 142] on div at bounding box center [460, 123] width 111 height 247
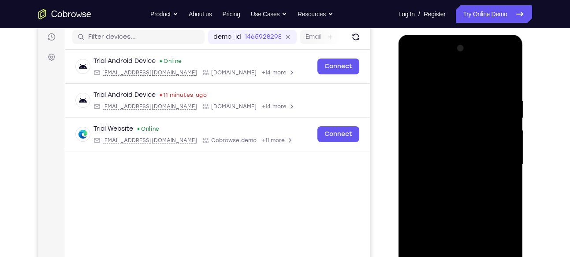
scroll to position [102, 0]
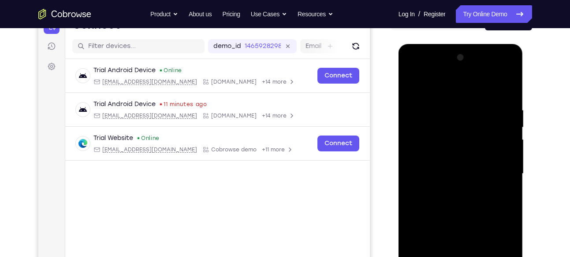
click at [509, 73] on div at bounding box center [460, 174] width 111 height 247
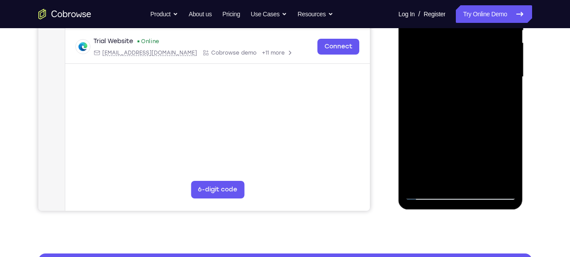
scroll to position [199, 0]
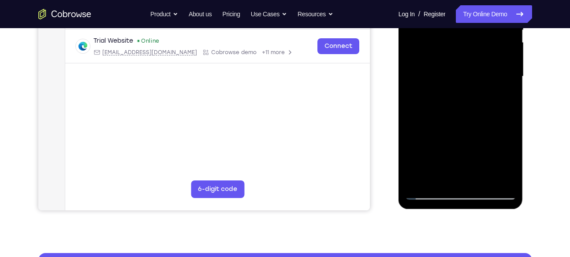
click at [472, 138] on div at bounding box center [460, 76] width 111 height 247
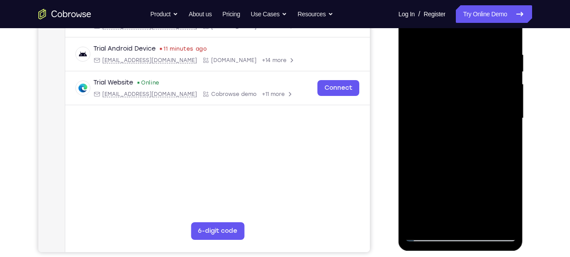
scroll to position [134, 0]
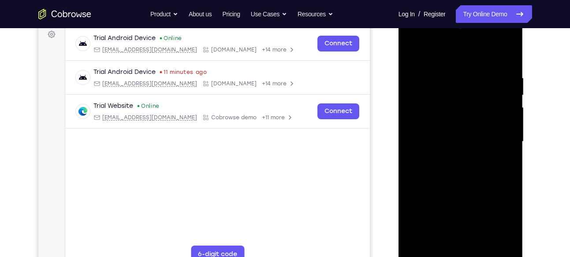
click at [508, 39] on div at bounding box center [460, 142] width 111 height 247
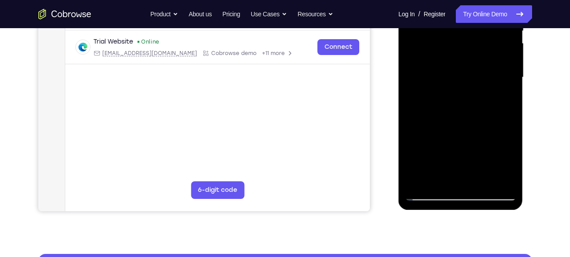
scroll to position [199, 0]
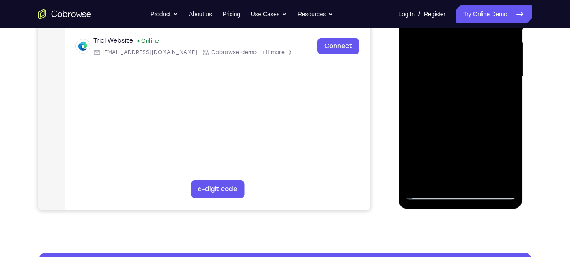
click at [470, 141] on div at bounding box center [460, 76] width 111 height 247
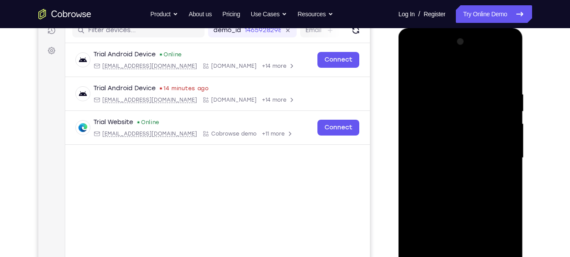
scroll to position [116, 0]
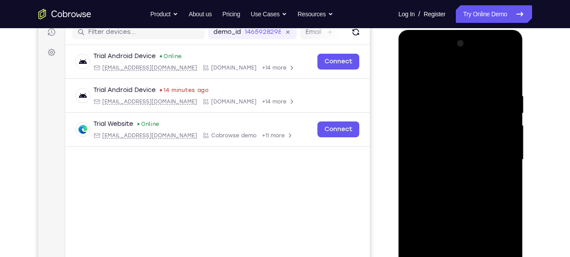
click at [502, 67] on div at bounding box center [460, 160] width 111 height 247
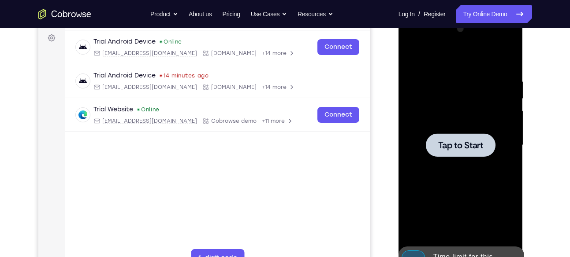
scroll to position [134, 0]
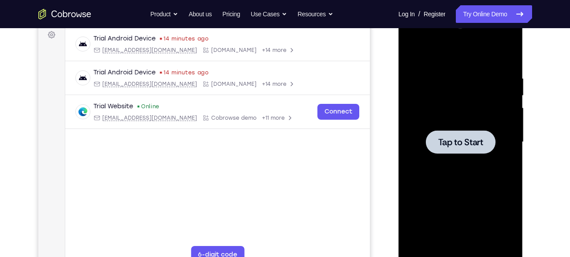
click at [469, 131] on div at bounding box center [461, 142] width 70 height 23
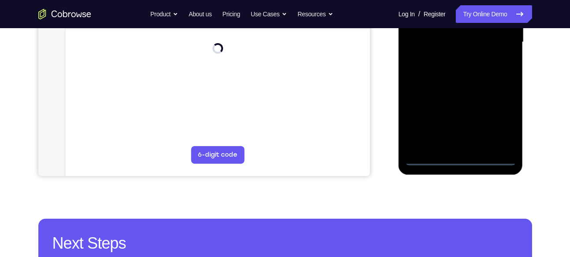
scroll to position [243, 0]
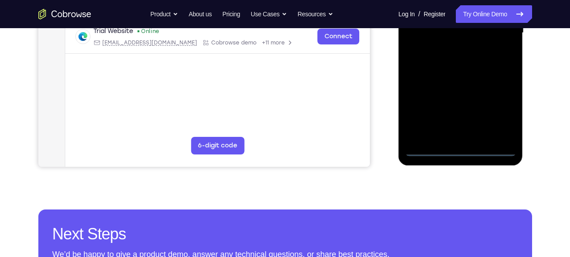
click at [459, 152] on div at bounding box center [460, 33] width 111 height 247
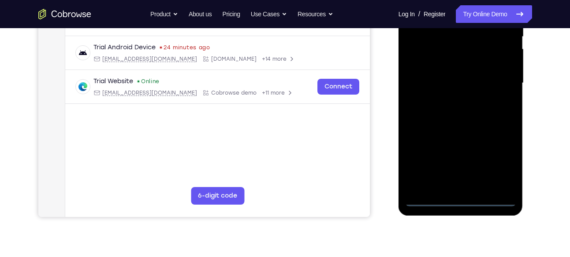
scroll to position [191, 0]
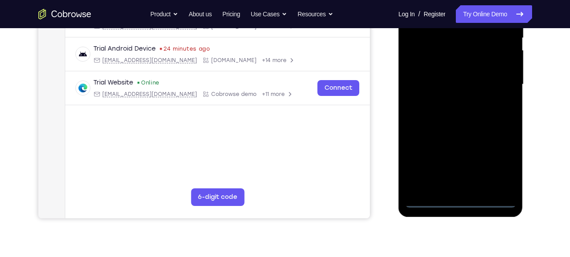
click at [498, 162] on div at bounding box center [460, 84] width 111 height 247
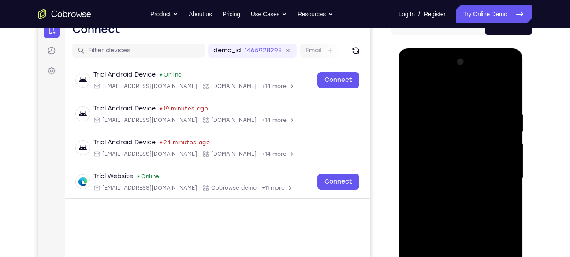
scroll to position [97, 0]
click at [422, 80] on div at bounding box center [460, 179] width 111 height 247
click at [418, 153] on div at bounding box center [460, 179] width 111 height 247
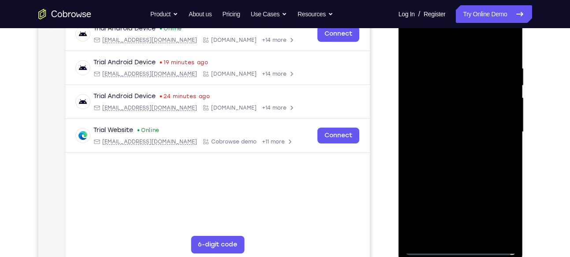
scroll to position [147, 0]
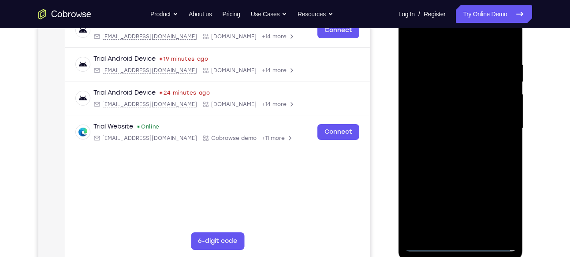
click at [426, 133] on div at bounding box center [460, 128] width 111 height 247
click at [441, 119] on div at bounding box center [460, 128] width 111 height 247
click at [449, 132] on div at bounding box center [460, 128] width 111 height 247
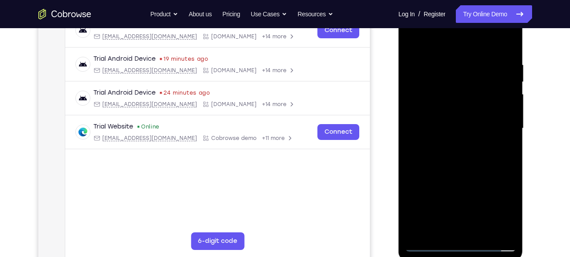
click at [470, 177] on div at bounding box center [460, 128] width 111 height 247
click at [448, 117] on div at bounding box center [460, 128] width 111 height 247
drag, startPoint x: 457, startPoint y: 170, endPoint x: 484, endPoint y: 100, distance: 74.5
click at [484, 100] on div at bounding box center [460, 128] width 111 height 247
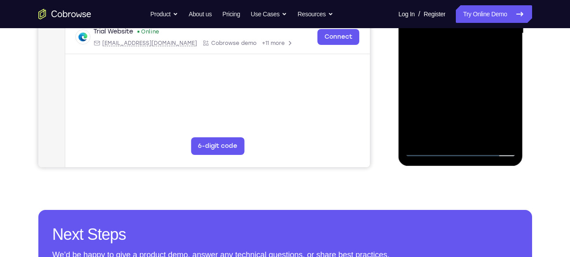
scroll to position [244, 0]
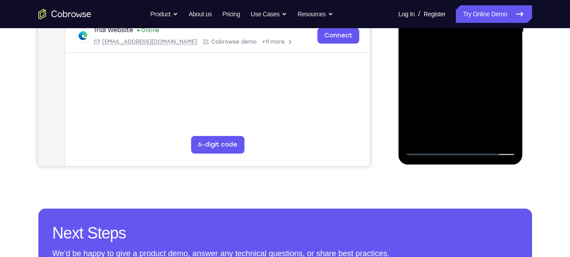
click at [478, 131] on div at bounding box center [460, 32] width 111 height 247
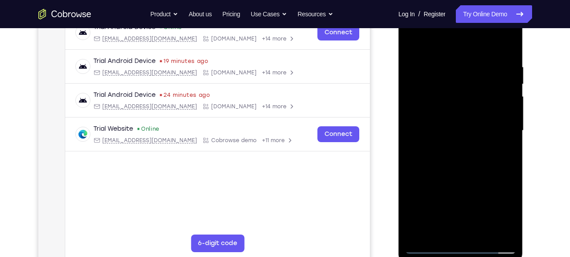
scroll to position [144, 0]
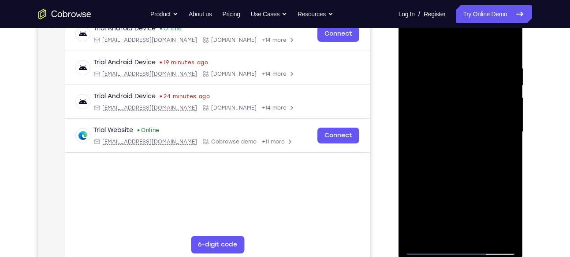
click at [433, 112] on div at bounding box center [460, 132] width 111 height 247
click at [433, 152] on div at bounding box center [460, 132] width 111 height 247
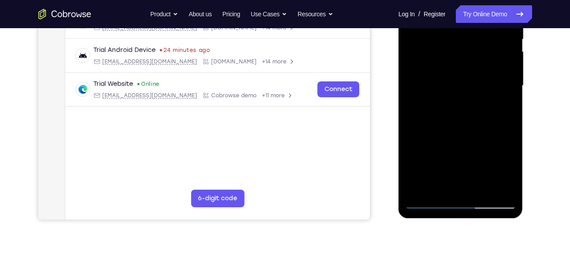
drag, startPoint x: 459, startPoint y: 102, endPoint x: 487, endPoint y: 106, distance: 28.0
drag, startPoint x: 89, startPoint y: 150, endPoint x: 547, endPoint y: 116, distance: 459.8
click at [547, 116] on div "Your Support Agent Your Customer Web iOS Android Next Steps We’d be happy to gi…" at bounding box center [285, 129] width 564 height 582
drag, startPoint x: 479, startPoint y: 149, endPoint x: 482, endPoint y: 102, distance: 47.7
drag, startPoint x: 84, startPoint y: 146, endPoint x: 535, endPoint y: 95, distance: 454.0
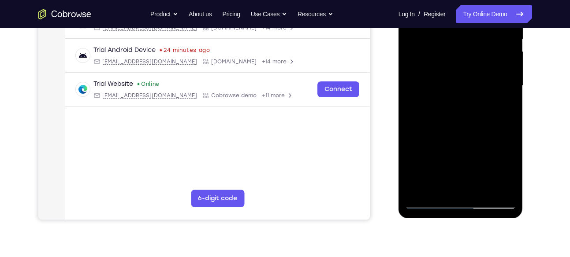
click at [535, 95] on div "Your Support Agent Your Customer Web iOS Android Next Steps We’d be happy to gi…" at bounding box center [285, 129] width 564 height 582
drag, startPoint x: 467, startPoint y: 110, endPoint x: 486, endPoint y: 34, distance: 78.5
drag, startPoint x: 87, startPoint y: 78, endPoint x: 391, endPoint y: 79, distance: 303.4
click at [332, 80] on div at bounding box center [179, 97] width 305 height 34
drag, startPoint x: 470, startPoint y: 152, endPoint x: 470, endPoint y: 67, distance: 85.1
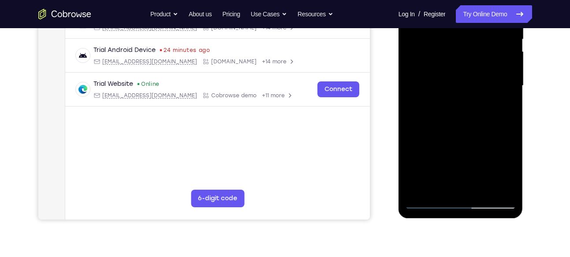
click at [470, 67] on div at bounding box center [460, 86] width 111 height 247
drag, startPoint x: 466, startPoint y: 162, endPoint x: 462, endPoint y: 96, distance: 66.3
click at [462, 96] on div at bounding box center [460, 86] width 111 height 247
drag, startPoint x: 472, startPoint y: 143, endPoint x: 502, endPoint y: 3, distance: 143.0
click at [502, 3] on div at bounding box center [460, 86] width 111 height 247
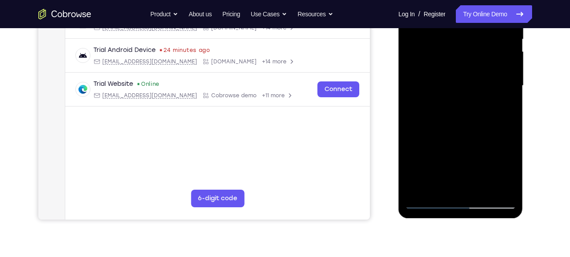
drag, startPoint x: 466, startPoint y: 148, endPoint x: 489, endPoint y: 83, distance: 69.5
click at [489, 83] on div at bounding box center [460, 86] width 111 height 247
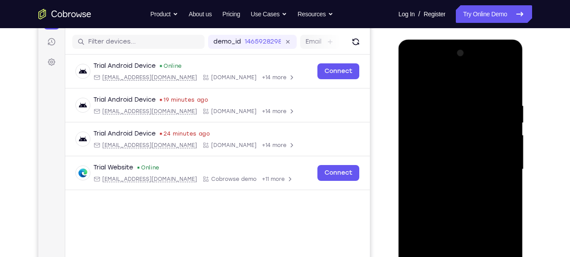
scroll to position [106, 0]
click at [509, 66] on div at bounding box center [460, 170] width 111 height 247
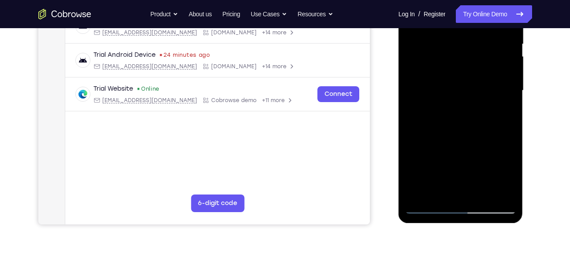
scroll to position [191, 0]
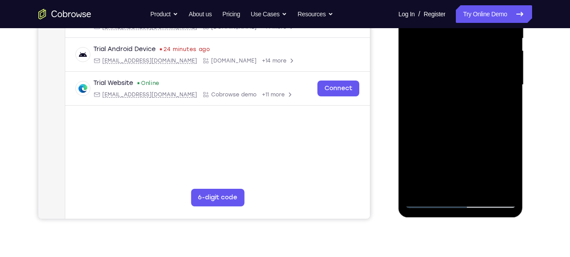
click at [490, 153] on div at bounding box center [460, 85] width 111 height 247
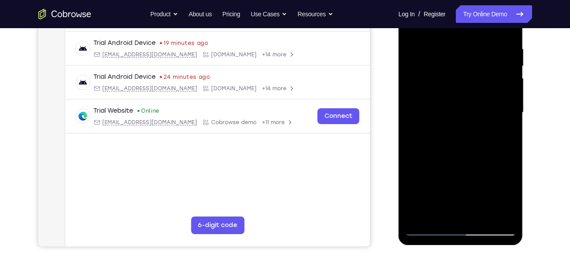
scroll to position [154, 0]
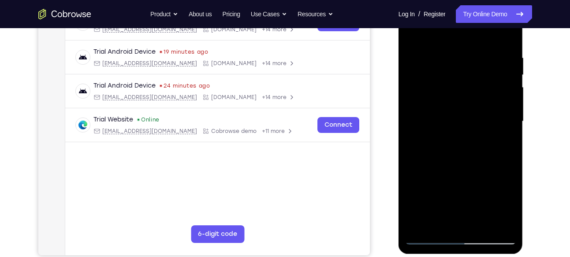
click at [503, 141] on div at bounding box center [460, 121] width 111 height 247
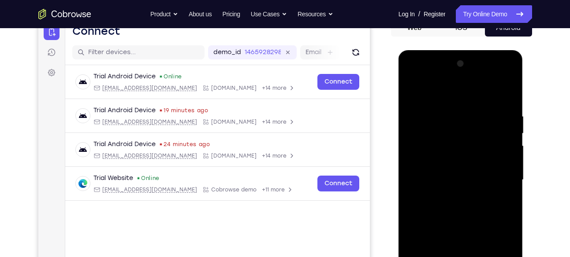
scroll to position [95, 0]
click at [509, 75] on div at bounding box center [460, 180] width 111 height 247
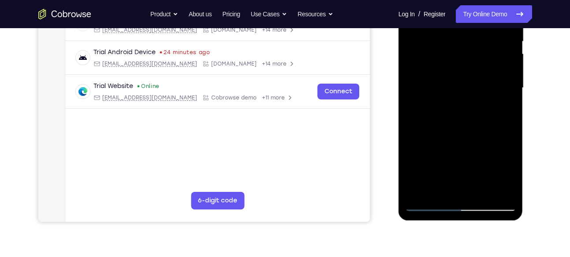
click at [455, 151] on div at bounding box center [460, 88] width 111 height 247
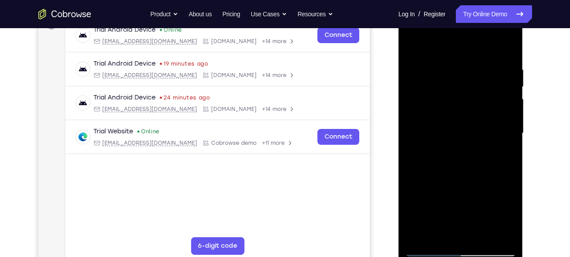
scroll to position [135, 0]
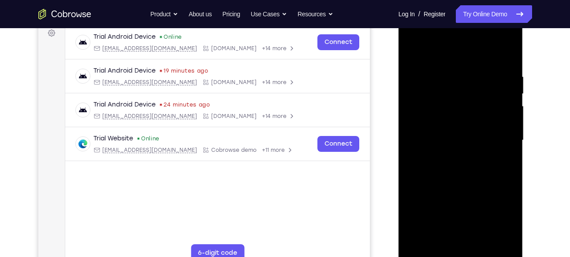
click at [511, 34] on div at bounding box center [460, 140] width 111 height 247
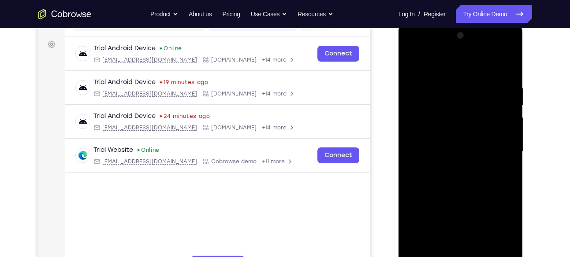
scroll to position [123, 0]
click at [511, 48] on div at bounding box center [460, 152] width 111 height 247
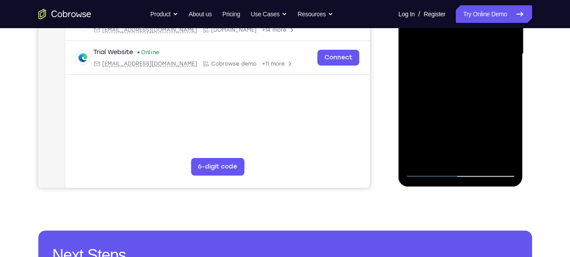
click at [504, 119] on div at bounding box center [460, 54] width 111 height 247
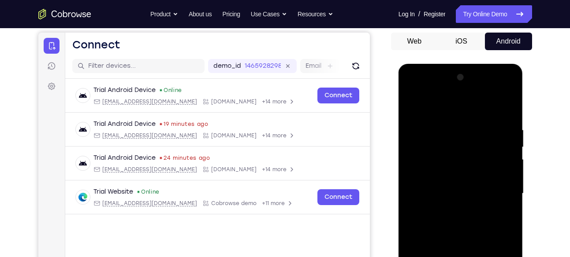
scroll to position [82, 0]
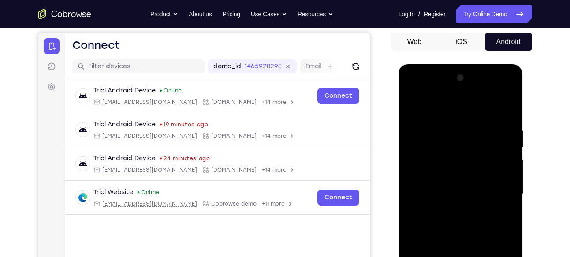
click at [501, 102] on div at bounding box center [460, 194] width 111 height 247
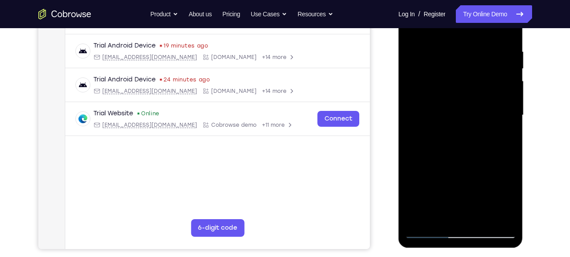
scroll to position [139, 0]
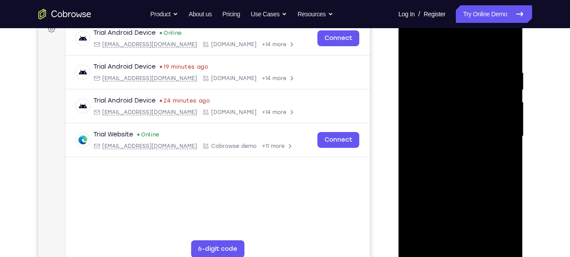
click at [463, 100] on div at bounding box center [460, 136] width 111 height 247
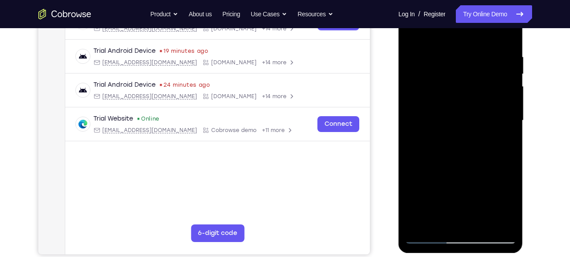
scroll to position [155, 0]
click at [472, 128] on div at bounding box center [460, 121] width 111 height 247
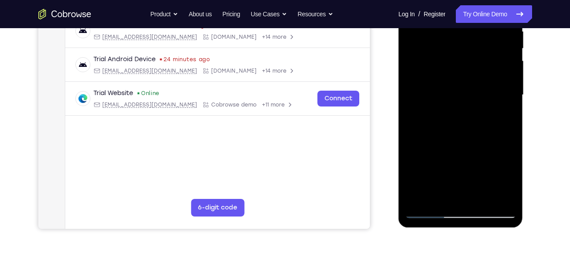
scroll to position [180, 0]
click at [481, 119] on div at bounding box center [460, 95] width 111 height 247
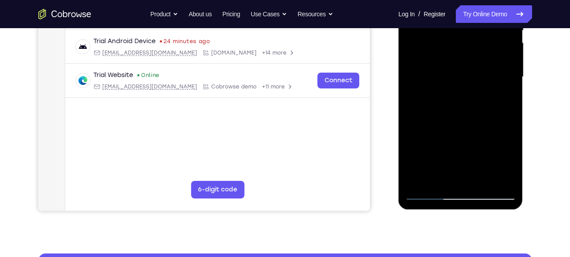
scroll to position [195, 0]
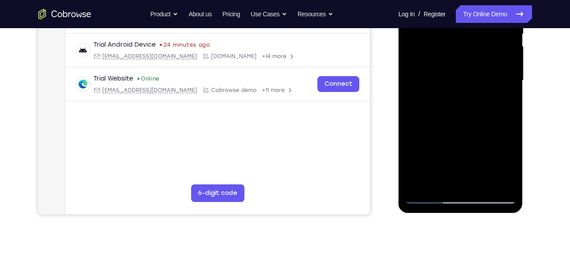
drag, startPoint x: 481, startPoint y: 98, endPoint x: 487, endPoint y: 82, distance: 16.7
click at [487, 82] on div at bounding box center [460, 80] width 111 height 247
drag, startPoint x: 514, startPoint y: 90, endPoint x: 512, endPoint y: 103, distance: 13.8
click at [512, 103] on div at bounding box center [460, 80] width 111 height 247
click at [474, 97] on div at bounding box center [460, 80] width 111 height 247
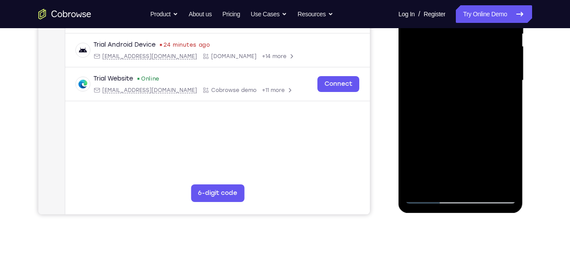
click at [487, 89] on div at bounding box center [460, 80] width 111 height 247
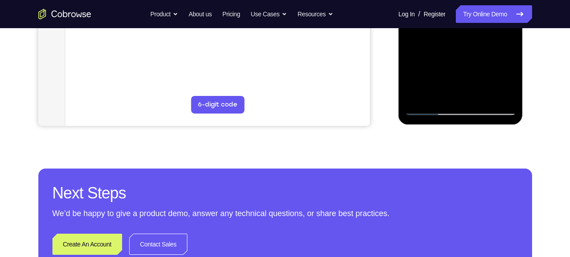
scroll to position [284, 0]
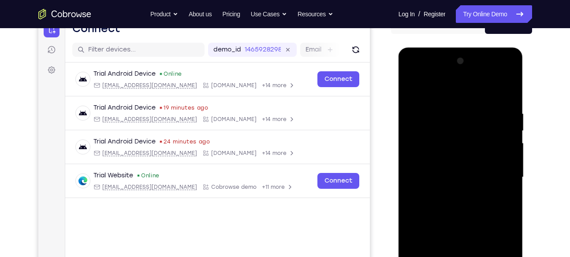
scroll to position [97, 0]
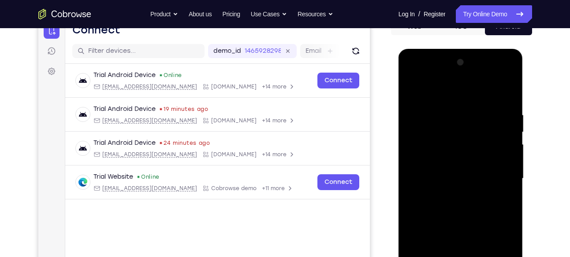
click at [508, 78] on div at bounding box center [460, 179] width 111 height 247
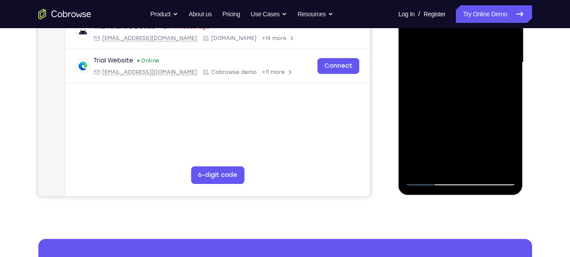
scroll to position [213, 0]
click at [474, 127] on div at bounding box center [460, 63] width 111 height 247
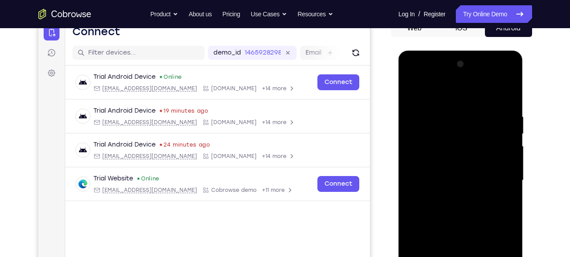
scroll to position [95, 0]
click at [502, 89] on div at bounding box center [460, 181] width 111 height 247
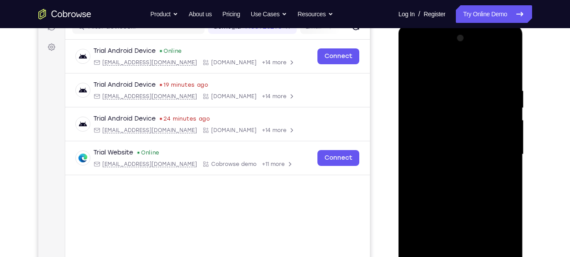
scroll to position [122, 0]
click at [483, 127] on div at bounding box center [460, 154] width 111 height 247
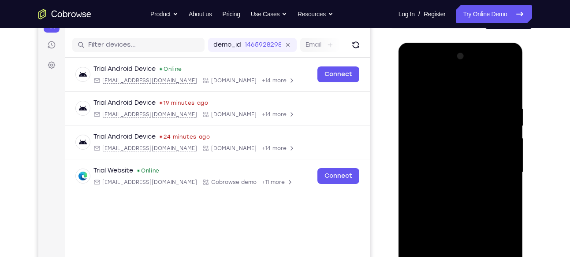
scroll to position [103, 0]
click at [493, 101] on div at bounding box center [460, 173] width 111 height 247
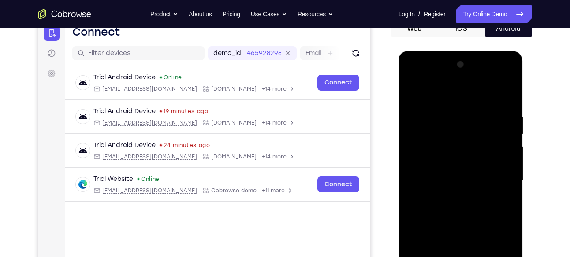
scroll to position [71, 0]
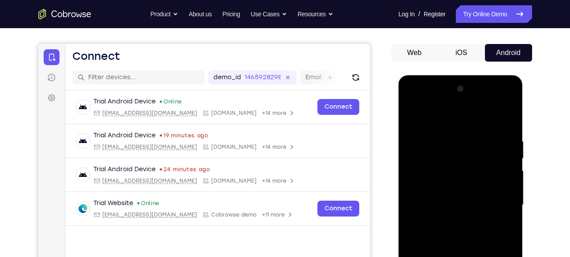
click at [509, 99] on div at bounding box center [460, 205] width 111 height 247
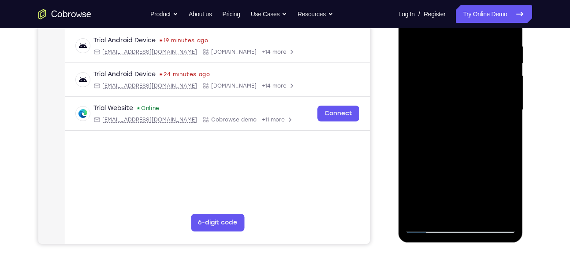
scroll to position [179, 0]
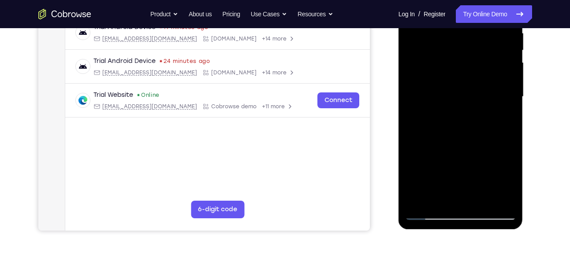
click at [442, 88] on div at bounding box center [460, 97] width 111 height 247
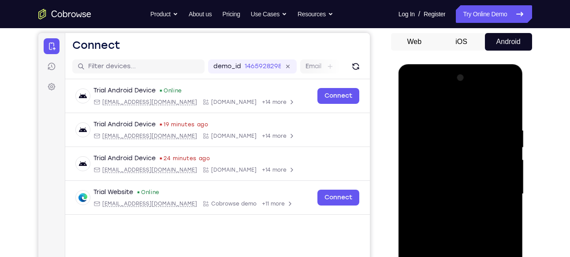
scroll to position [80, 0]
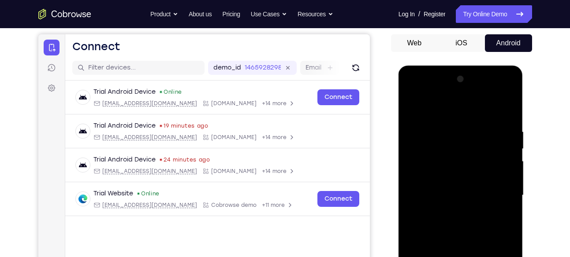
drag, startPoint x: 447, startPoint y: 106, endPoint x: 448, endPoint y: 134, distance: 27.8
click at [448, 134] on div at bounding box center [460, 195] width 111 height 247
drag, startPoint x: 448, startPoint y: 134, endPoint x: 449, endPoint y: 151, distance: 17.7
click at [449, 151] on div at bounding box center [460, 195] width 111 height 247
drag, startPoint x: 450, startPoint y: 119, endPoint x: 453, endPoint y: 147, distance: 28.4
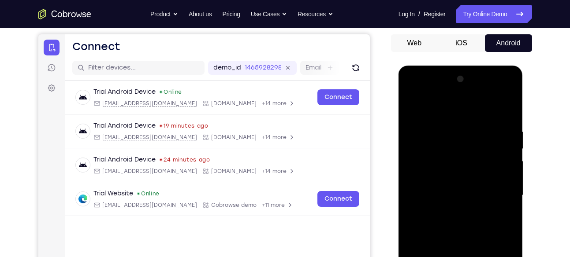
click at [453, 147] on div at bounding box center [460, 195] width 111 height 247
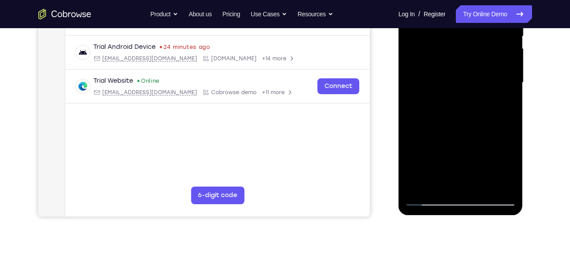
scroll to position [194, 0]
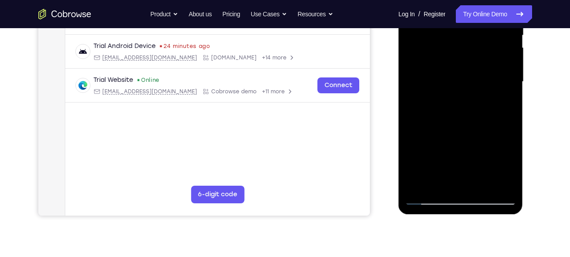
drag, startPoint x: 462, startPoint y: 100, endPoint x: 457, endPoint y: 144, distance: 44.8
click at [457, 144] on div at bounding box center [460, 82] width 111 height 247
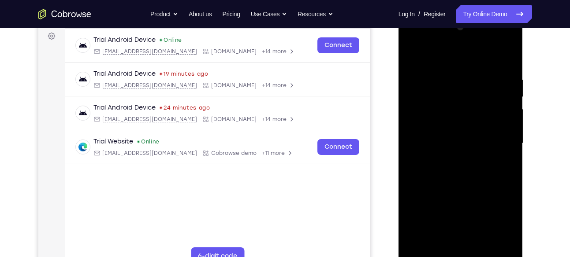
scroll to position [129, 0]
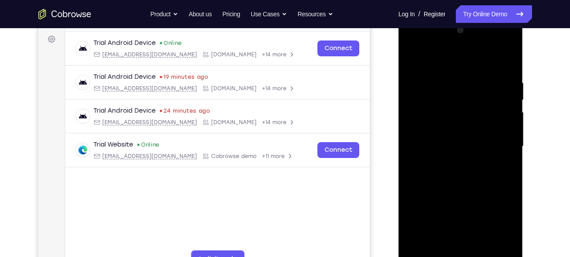
drag, startPoint x: 445, startPoint y: 102, endPoint x: 445, endPoint y: 130, distance: 27.8
click at [445, 130] on div at bounding box center [460, 146] width 111 height 247
click at [484, 60] on div at bounding box center [460, 146] width 111 height 247
click at [492, 57] on div at bounding box center [460, 146] width 111 height 247
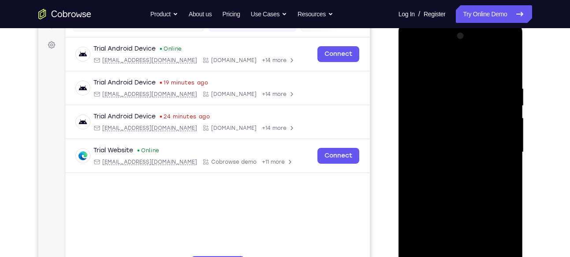
scroll to position [123, 0]
click at [482, 68] on div at bounding box center [460, 153] width 111 height 247
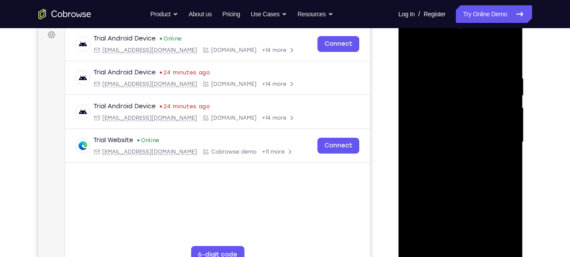
scroll to position [133, 0]
click at [486, 51] on div at bounding box center [460, 142] width 111 height 247
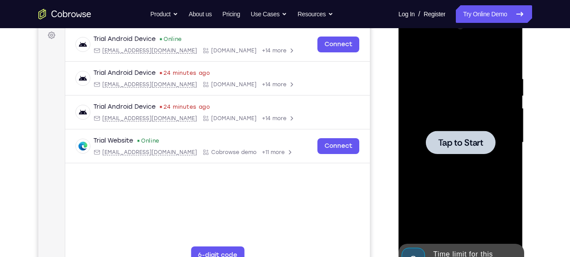
drag, startPoint x: 427, startPoint y: 127, endPoint x: 574, endPoint y: 132, distance: 146.5
click at [524, 132] on html "Online web based iOS Simulators and Android Emulators. Run iPhone, iPad, Mobile…" at bounding box center [462, 145] width 126 height 265
click at [460, 142] on span "Tap to Start" at bounding box center [460, 142] width 45 height 9
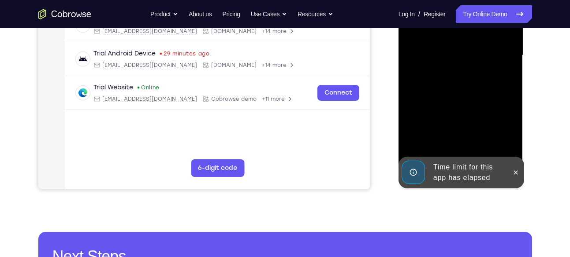
scroll to position [241, 0]
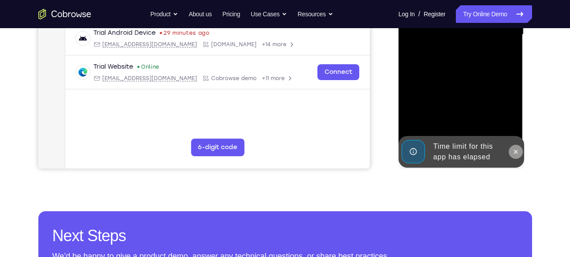
click at [515, 154] on icon at bounding box center [515, 152] width 7 height 7
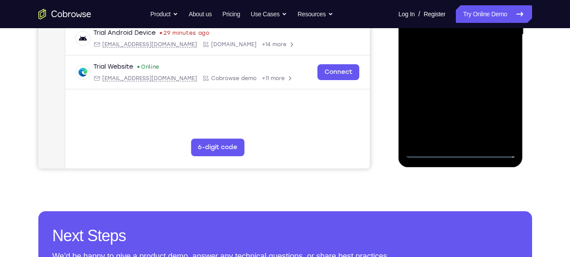
click at [459, 149] on div at bounding box center [460, 34] width 111 height 247
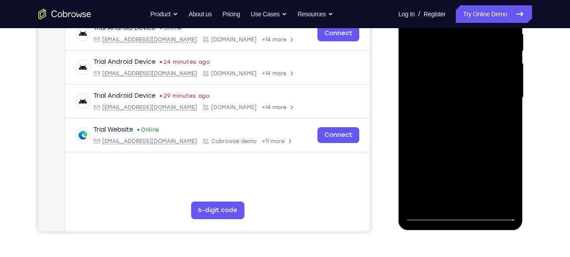
scroll to position [176, 0]
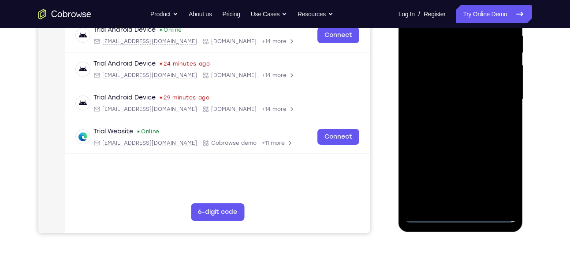
click at [499, 178] on div at bounding box center [460, 99] width 111 height 247
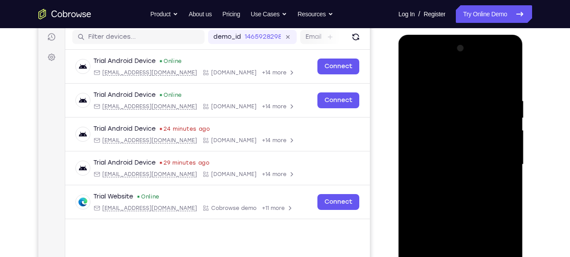
scroll to position [109, 0]
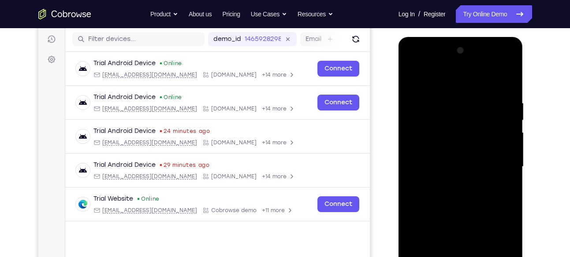
click at [418, 68] on div at bounding box center [460, 167] width 111 height 247
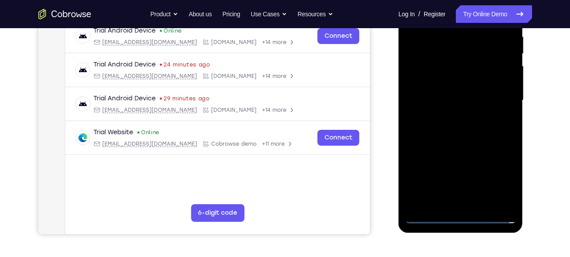
scroll to position [176, 0]
click at [494, 102] on div at bounding box center [460, 100] width 111 height 247
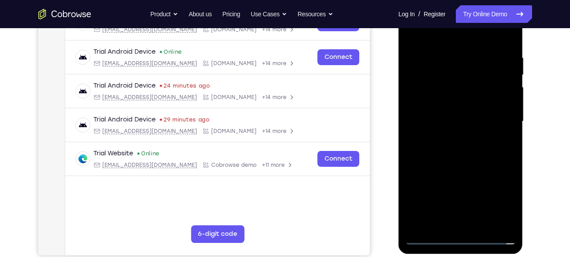
scroll to position [154, 0]
click at [451, 138] on div at bounding box center [460, 122] width 111 height 247
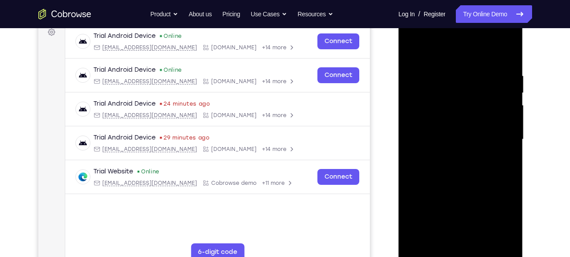
scroll to position [136, 0]
click at [451, 138] on div at bounding box center [460, 140] width 111 height 247
click at [461, 125] on div at bounding box center [460, 140] width 111 height 247
click at [441, 135] on div at bounding box center [460, 140] width 111 height 247
click at [447, 172] on div at bounding box center [460, 140] width 111 height 247
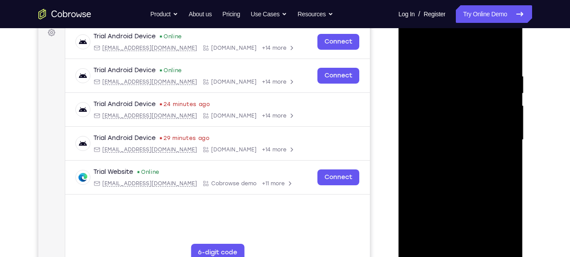
click at [447, 172] on div at bounding box center [460, 140] width 111 height 247
click at [455, 167] on div at bounding box center [460, 140] width 111 height 247
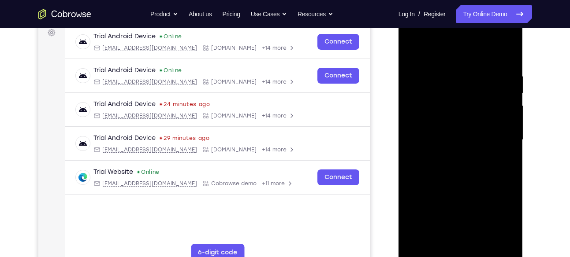
click at [455, 167] on div at bounding box center [460, 140] width 111 height 247
click at [506, 153] on div at bounding box center [460, 140] width 111 height 247
click at [422, 127] on div at bounding box center [460, 140] width 111 height 247
click at [426, 126] on div at bounding box center [460, 140] width 111 height 247
click at [505, 119] on div at bounding box center [460, 140] width 111 height 247
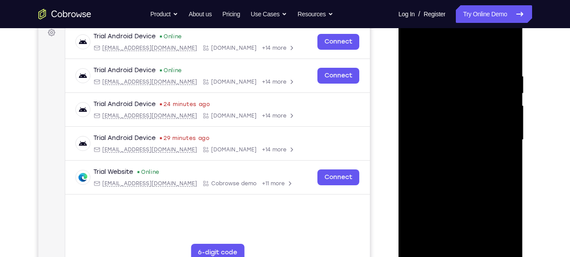
click at [470, 136] on div at bounding box center [460, 140] width 111 height 247
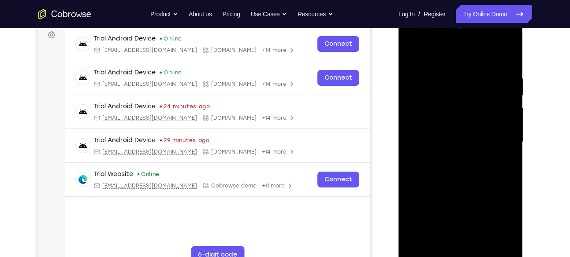
click at [509, 67] on div at bounding box center [460, 142] width 111 height 247
drag, startPoint x: 479, startPoint y: 139, endPoint x: 513, endPoint y: 61, distance: 85.3
click at [513, 61] on div at bounding box center [460, 142] width 111 height 247
drag, startPoint x: 466, startPoint y: 150, endPoint x: 498, endPoint y: 90, distance: 68.2
click at [498, 90] on div at bounding box center [460, 142] width 111 height 247
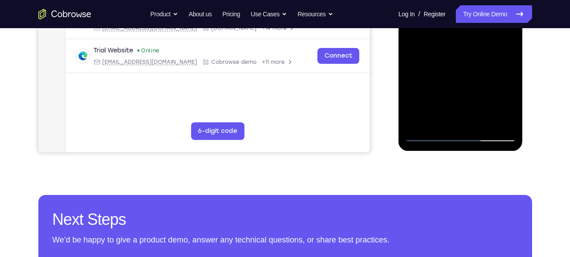
scroll to position [258, 0]
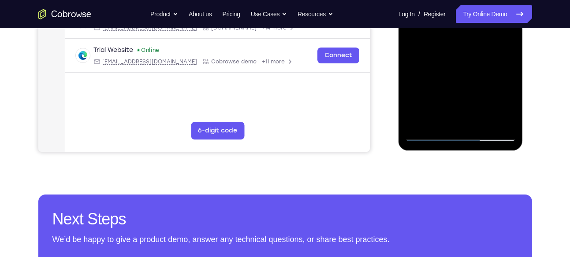
click at [485, 120] on div at bounding box center [460, 18] width 111 height 247
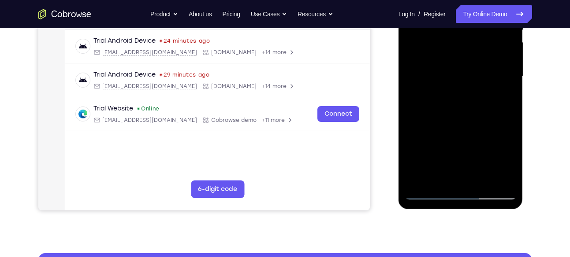
scroll to position [197, 0]
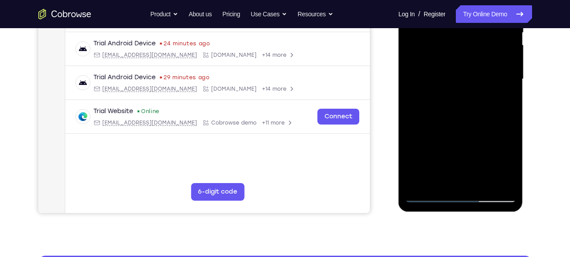
click at [462, 129] on div at bounding box center [460, 79] width 111 height 247
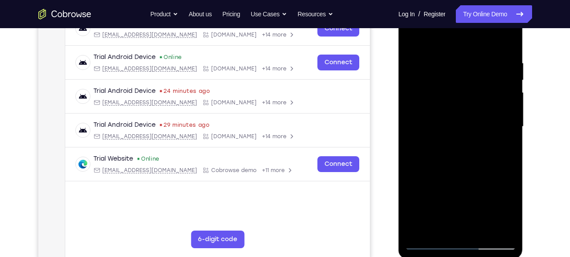
scroll to position [134, 0]
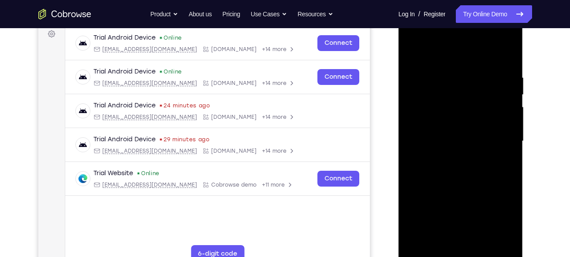
click at [470, 117] on div at bounding box center [460, 141] width 111 height 247
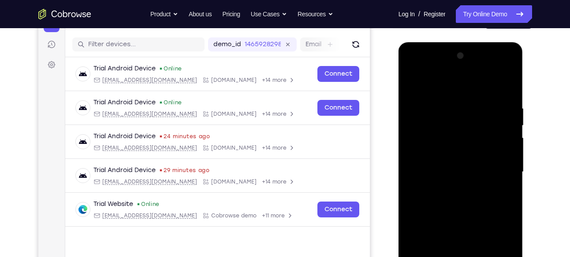
scroll to position [103, 0]
click at [410, 83] on div at bounding box center [460, 172] width 111 height 247
drag, startPoint x: 478, startPoint y: 125, endPoint x: 471, endPoint y: 176, distance: 51.6
click at [471, 176] on div at bounding box center [460, 172] width 111 height 247
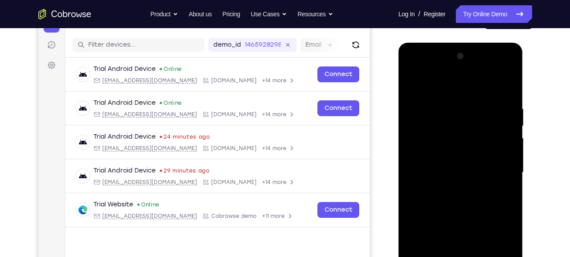
drag, startPoint x: 493, startPoint y: 105, endPoint x: 419, endPoint y: 109, distance: 74.2
click at [419, 109] on div at bounding box center [460, 172] width 111 height 247
drag, startPoint x: 476, startPoint y: 109, endPoint x: 404, endPoint y: 112, distance: 72.4
click at [404, 112] on div at bounding box center [461, 174] width 125 height 263
drag, startPoint x: 484, startPoint y: 109, endPoint x: 796, endPoint y: 142, distance: 313.4
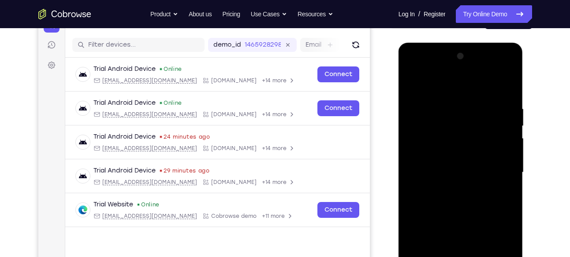
click at [399, 99] on html "Online web based iOS Simulators and Android Emulators. Run iPhone, iPad, Mobile…" at bounding box center [462, 175] width 126 height 265
drag, startPoint x: 491, startPoint y: 103, endPoint x: 398, endPoint y: 108, distance: 93.2
click at [399, 108] on div at bounding box center [461, 174] width 125 height 263
drag, startPoint x: 498, startPoint y: 105, endPoint x: 420, endPoint y: 113, distance: 78.9
click at [420, 113] on div at bounding box center [460, 172] width 111 height 247
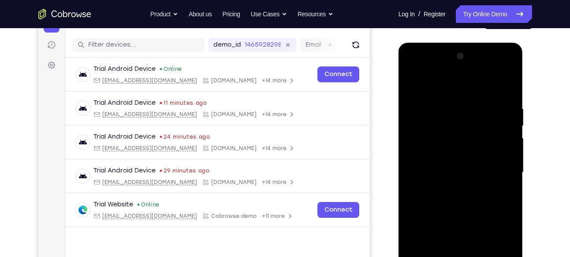
drag, startPoint x: 493, startPoint y: 105, endPoint x: 404, endPoint y: 111, distance: 89.2
click at [404, 111] on div at bounding box center [461, 174] width 125 height 263
click at [429, 102] on div at bounding box center [460, 172] width 111 height 247
click at [409, 120] on div at bounding box center [460, 172] width 111 height 247
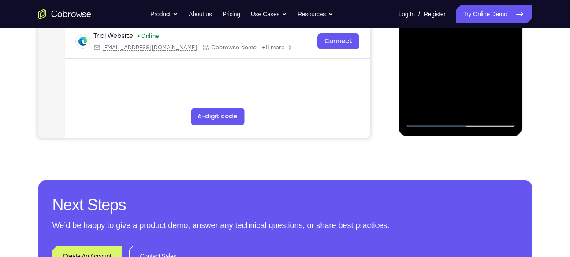
scroll to position [280, 0]
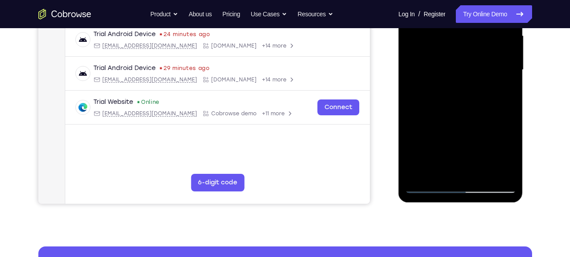
scroll to position [175, 0]
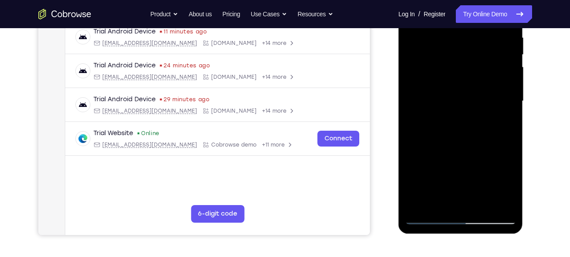
click at [513, 93] on div at bounding box center [460, 101] width 111 height 247
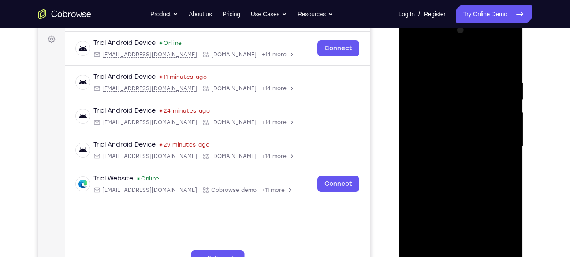
scroll to position [126, 0]
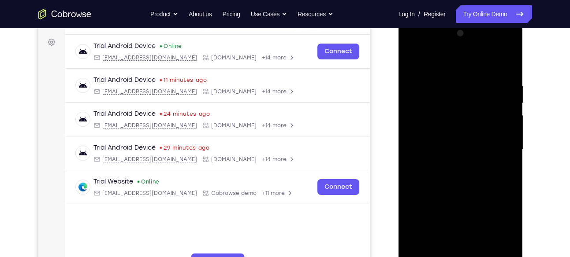
click at [504, 68] on div at bounding box center [460, 149] width 111 height 247
drag, startPoint x: 489, startPoint y: 86, endPoint x: 408, endPoint y: 91, distance: 81.8
click at [408, 91] on div at bounding box center [460, 149] width 111 height 247
drag, startPoint x: 494, startPoint y: 84, endPoint x: 407, endPoint y: 84, distance: 87.3
click at [407, 84] on div at bounding box center [460, 149] width 111 height 247
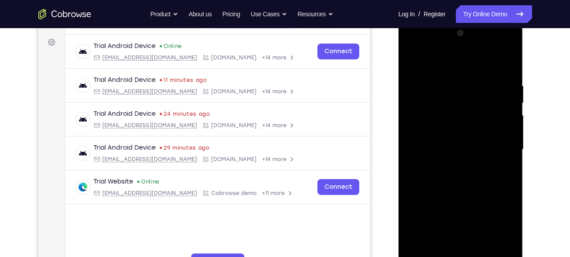
drag, startPoint x: 493, startPoint y: 78, endPoint x: 401, endPoint y: 76, distance: 92.2
click at [401, 76] on div at bounding box center [461, 151] width 125 height 263
drag, startPoint x: 491, startPoint y: 77, endPoint x: 411, endPoint y: 83, distance: 80.0
click at [411, 83] on div at bounding box center [460, 149] width 111 height 247
drag, startPoint x: 500, startPoint y: 77, endPoint x: 472, endPoint y: 83, distance: 28.5
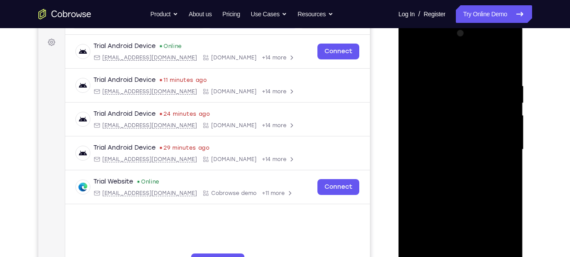
click at [472, 83] on div at bounding box center [460, 149] width 111 height 247
click at [429, 81] on div at bounding box center [460, 149] width 111 height 247
click at [507, 65] on div at bounding box center [460, 149] width 111 height 247
drag, startPoint x: 494, startPoint y: 81, endPoint x: 427, endPoint y: 85, distance: 66.7
click at [427, 85] on div at bounding box center [460, 149] width 111 height 247
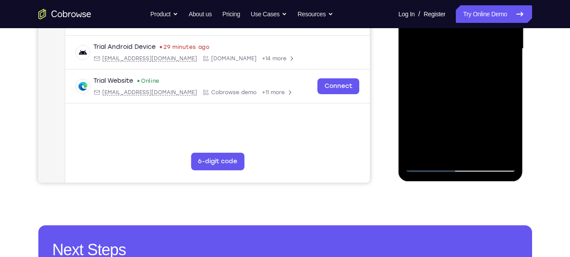
scroll to position [228, 0]
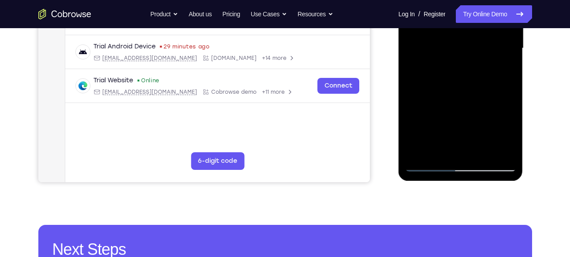
click at [481, 151] on div at bounding box center [460, 48] width 111 height 247
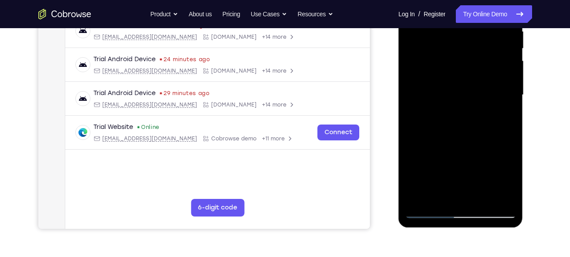
scroll to position [180, 0]
click at [455, 107] on div at bounding box center [460, 95] width 111 height 247
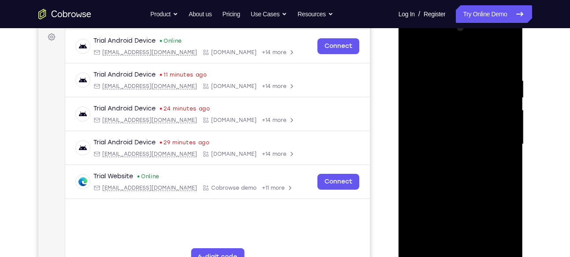
scroll to position [131, 0]
click at [412, 56] on div at bounding box center [460, 145] width 111 height 247
click at [445, 160] on div at bounding box center [460, 145] width 111 height 247
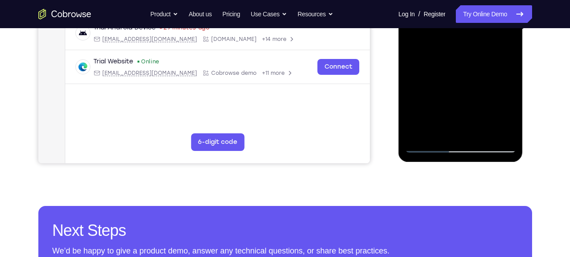
scroll to position [247, 0]
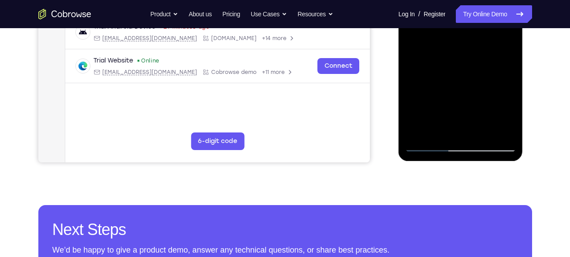
click at [502, 131] on div at bounding box center [460, 28] width 111 height 247
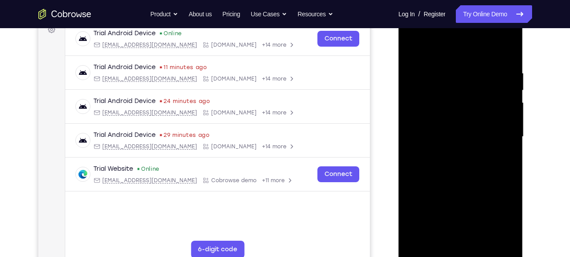
scroll to position [138, 0]
click at [412, 52] on div at bounding box center [460, 137] width 111 height 247
drag, startPoint x: 484, startPoint y: 79, endPoint x: 403, endPoint y: 88, distance: 80.7
click at [403, 88] on div at bounding box center [461, 138] width 125 height 263
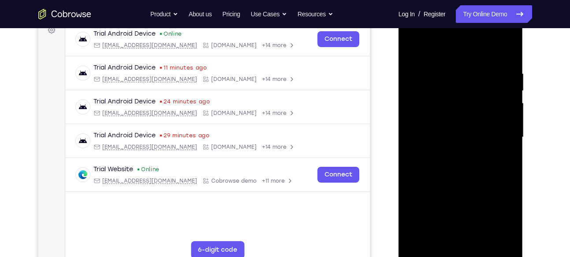
drag, startPoint x: 456, startPoint y: 77, endPoint x: 425, endPoint y: 75, distance: 31.4
click at [425, 75] on div at bounding box center [460, 137] width 111 height 247
drag, startPoint x: 491, startPoint y: 67, endPoint x: 429, endPoint y: 69, distance: 61.7
click at [429, 69] on div at bounding box center [460, 137] width 111 height 247
drag, startPoint x: 500, startPoint y: 70, endPoint x: 422, endPoint y: 61, distance: 78.5
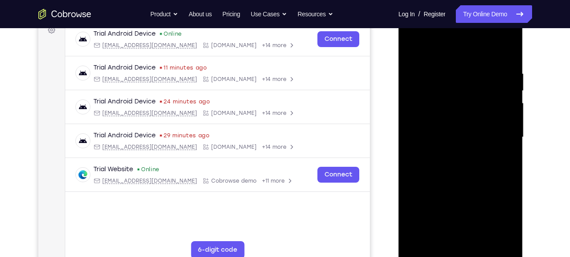
click at [422, 61] on div at bounding box center [460, 137] width 111 height 247
drag, startPoint x: 486, startPoint y: 68, endPoint x: 405, endPoint y: 83, distance: 82.1
click at [405, 83] on div at bounding box center [460, 137] width 111 height 247
drag, startPoint x: 494, startPoint y: 79, endPoint x: 407, endPoint y: 91, distance: 87.2
click at [407, 91] on div at bounding box center [460, 137] width 111 height 247
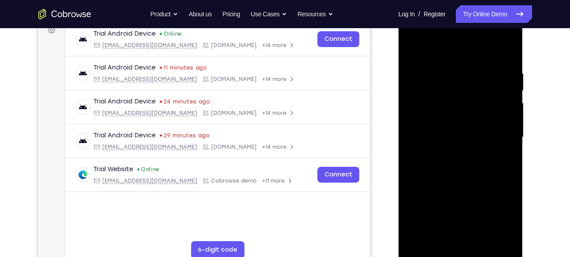
drag, startPoint x: 449, startPoint y: 82, endPoint x: 398, endPoint y: 86, distance: 50.8
click at [399, 86] on div at bounding box center [461, 138] width 125 height 263
click at [421, 71] on div at bounding box center [460, 137] width 111 height 247
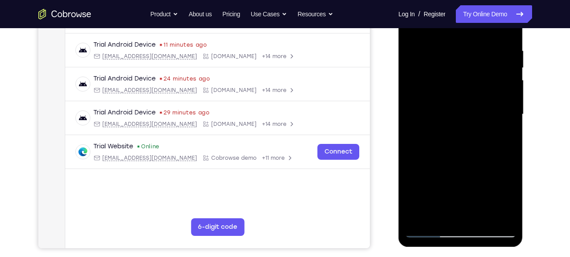
scroll to position [162, 0]
click at [501, 31] on div at bounding box center [460, 114] width 111 height 247
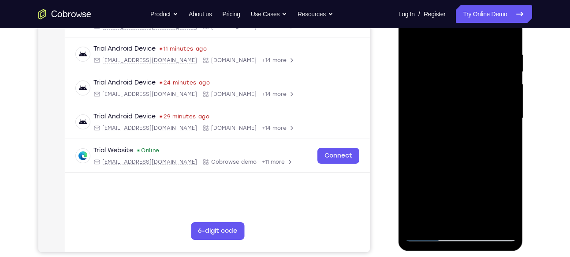
scroll to position [157, 0]
drag, startPoint x: 472, startPoint y: 164, endPoint x: 509, endPoint y: 22, distance: 146.4
click at [509, 22] on div at bounding box center [460, 119] width 111 height 247
drag, startPoint x: 483, startPoint y: 146, endPoint x: 503, endPoint y: 44, distance: 104.6
click at [503, 44] on div at bounding box center [460, 119] width 111 height 247
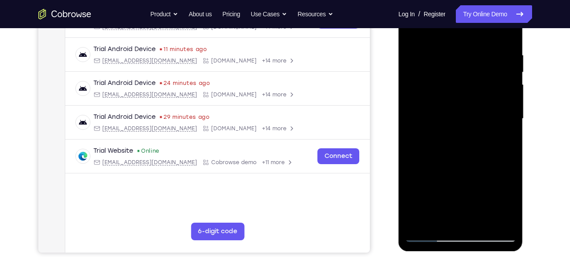
drag, startPoint x: 471, startPoint y: 141, endPoint x: 489, endPoint y: 85, distance: 58.8
click at [489, 85] on div at bounding box center [460, 119] width 111 height 247
click at [412, 110] on div at bounding box center [460, 119] width 111 height 247
drag, startPoint x: 449, startPoint y: 145, endPoint x: 465, endPoint y: 50, distance: 96.6
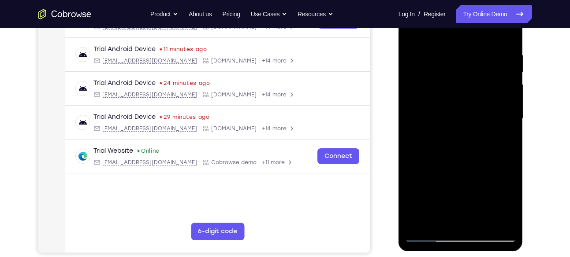
click at [465, 50] on div at bounding box center [460, 119] width 111 height 247
drag, startPoint x: 454, startPoint y: 139, endPoint x: 460, endPoint y: 77, distance: 63.0
click at [460, 77] on div at bounding box center [460, 119] width 111 height 247
drag, startPoint x: 449, startPoint y: 138, endPoint x: 463, endPoint y: 59, distance: 80.5
click at [463, 59] on div at bounding box center [460, 119] width 111 height 247
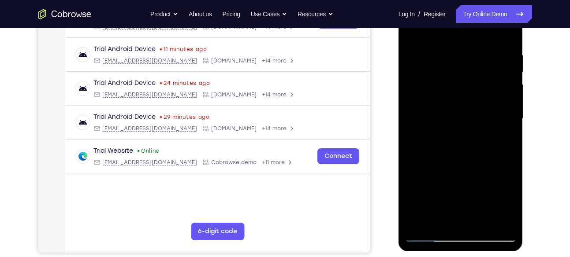
drag, startPoint x: 442, startPoint y: 139, endPoint x: 462, endPoint y: 56, distance: 85.1
click at [462, 56] on div at bounding box center [460, 119] width 111 height 247
drag, startPoint x: 451, startPoint y: 136, endPoint x: 463, endPoint y: 72, distance: 65.4
click at [463, 72] on div at bounding box center [460, 119] width 111 height 247
click at [455, 90] on div at bounding box center [460, 119] width 111 height 247
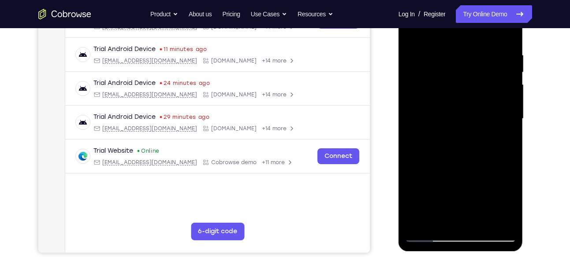
click at [455, 90] on div at bounding box center [460, 119] width 111 height 247
drag, startPoint x: 458, startPoint y: 167, endPoint x: 478, endPoint y: 73, distance: 95.5
click at [478, 73] on div at bounding box center [460, 119] width 111 height 247
drag, startPoint x: 457, startPoint y: 103, endPoint x: 452, endPoint y: 128, distance: 26.0
click at [452, 128] on div at bounding box center [460, 119] width 111 height 247
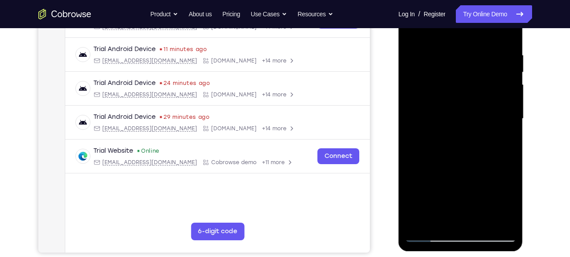
click at [452, 128] on div at bounding box center [460, 119] width 111 height 247
drag, startPoint x: 452, startPoint y: 168, endPoint x: 472, endPoint y: 95, distance: 75.3
click at [472, 95] on div at bounding box center [460, 119] width 111 height 247
drag, startPoint x: 450, startPoint y: 166, endPoint x: 479, endPoint y: 104, distance: 68.6
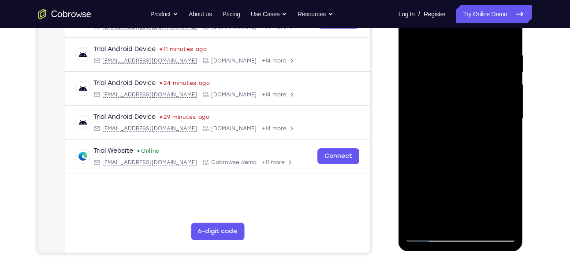
click at [479, 104] on div at bounding box center [460, 119] width 111 height 247
drag, startPoint x: 463, startPoint y: 155, endPoint x: 489, endPoint y: 64, distance: 93.9
click at [489, 64] on div at bounding box center [460, 119] width 111 height 247
drag, startPoint x: 448, startPoint y: 158, endPoint x: 482, endPoint y: 79, distance: 85.9
click at [482, 79] on div at bounding box center [460, 119] width 111 height 247
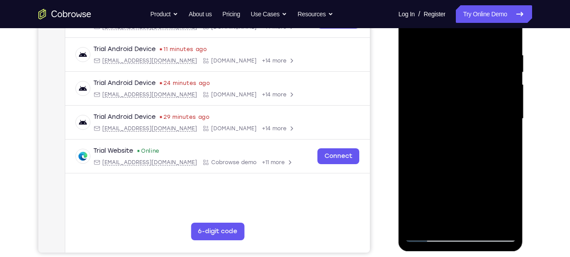
drag, startPoint x: 459, startPoint y: 150, endPoint x: 480, endPoint y: 65, distance: 87.6
click at [480, 65] on div at bounding box center [460, 119] width 111 height 247
drag, startPoint x: 461, startPoint y: 149, endPoint x: 486, endPoint y: 79, distance: 75.0
click at [486, 79] on div at bounding box center [460, 119] width 111 height 247
drag, startPoint x: 440, startPoint y: 158, endPoint x: 470, endPoint y: 68, distance: 94.4
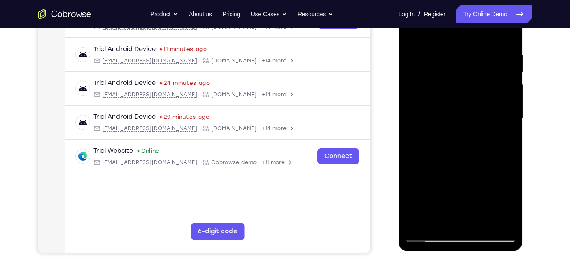
click at [470, 68] on div at bounding box center [460, 119] width 111 height 247
drag, startPoint x: 449, startPoint y: 145, endPoint x: 481, endPoint y: 56, distance: 94.6
click at [481, 56] on div at bounding box center [460, 119] width 111 height 247
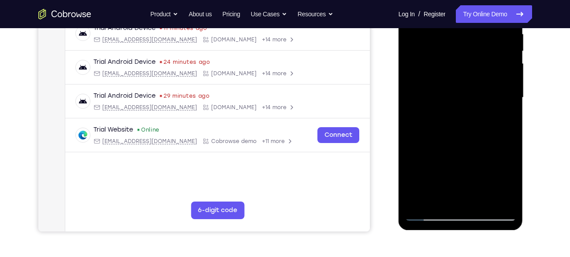
scroll to position [176, 0]
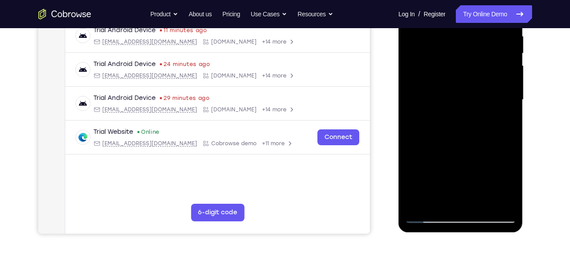
drag, startPoint x: 452, startPoint y: 131, endPoint x: 485, endPoint y: 63, distance: 75.5
click at [485, 64] on div at bounding box center [460, 100] width 111 height 247
drag, startPoint x: 483, startPoint y: 67, endPoint x: 469, endPoint y: 93, distance: 29.0
click at [469, 93] on div at bounding box center [460, 100] width 111 height 247
click at [451, 101] on div at bounding box center [460, 100] width 111 height 247
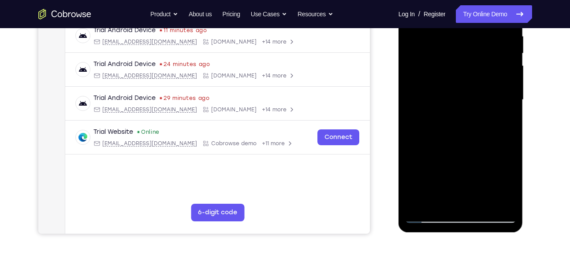
click at [451, 101] on div at bounding box center [460, 100] width 111 height 247
drag, startPoint x: 469, startPoint y: 146, endPoint x: 493, endPoint y: 75, distance: 75.0
click at [493, 75] on div at bounding box center [460, 100] width 111 height 247
drag, startPoint x: 466, startPoint y: 143, endPoint x: 488, endPoint y: 85, distance: 62.2
click at [488, 85] on div at bounding box center [460, 100] width 111 height 247
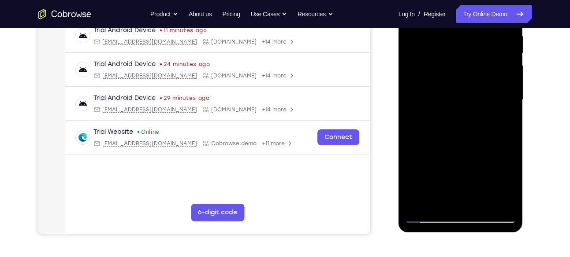
click at [452, 73] on div at bounding box center [460, 100] width 111 height 247
drag, startPoint x: 468, startPoint y: 142, endPoint x: 488, endPoint y: 62, distance: 82.3
click at [488, 62] on div at bounding box center [460, 100] width 111 height 247
drag, startPoint x: 466, startPoint y: 138, endPoint x: 495, endPoint y: 38, distance: 103.6
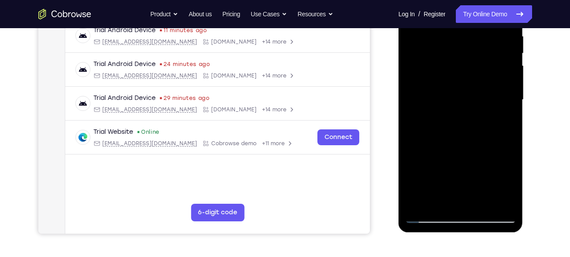
click at [495, 38] on div at bounding box center [460, 100] width 111 height 247
drag, startPoint x: 469, startPoint y: 138, endPoint x: 489, endPoint y: 50, distance: 90.4
click at [489, 51] on div at bounding box center [460, 100] width 111 height 247
drag, startPoint x: 467, startPoint y: 144, endPoint x: 488, endPoint y: 74, distance: 73.4
click at [488, 74] on div at bounding box center [460, 100] width 111 height 247
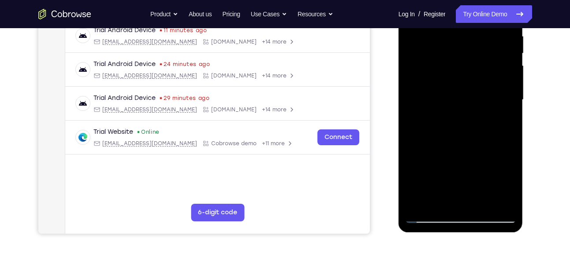
click at [468, 86] on div at bounding box center [460, 100] width 111 height 247
drag, startPoint x: 468, startPoint y: 86, endPoint x: 456, endPoint y: 82, distance: 13.0
click at [456, 82] on div at bounding box center [460, 100] width 111 height 247
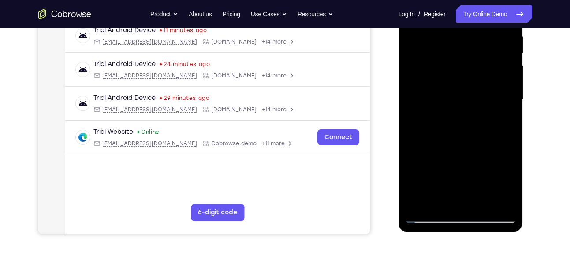
drag, startPoint x: 456, startPoint y: 157, endPoint x: 472, endPoint y: 68, distance: 90.0
click at [472, 68] on div at bounding box center [460, 100] width 111 height 247
drag, startPoint x: 453, startPoint y: 136, endPoint x: 481, endPoint y: 63, distance: 77.7
click at [481, 63] on div at bounding box center [460, 100] width 111 height 247
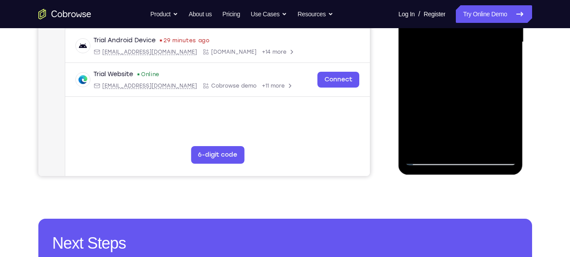
scroll to position [234, 0]
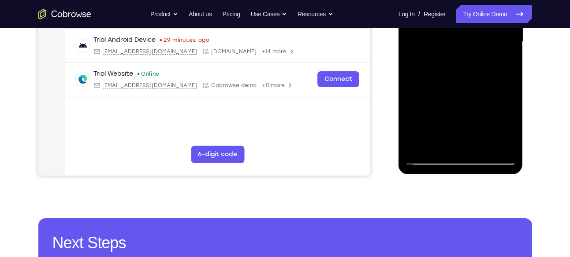
drag, startPoint x: 450, startPoint y: 80, endPoint x: 480, endPoint y: 74, distance: 30.7
click at [480, 74] on div at bounding box center [460, 41] width 111 height 247
drag, startPoint x: 452, startPoint y: 111, endPoint x: 483, endPoint y: 56, distance: 62.4
click at [483, 56] on div at bounding box center [460, 41] width 111 height 247
drag, startPoint x: 436, startPoint y: 120, endPoint x: 485, endPoint y: 45, distance: 89.5
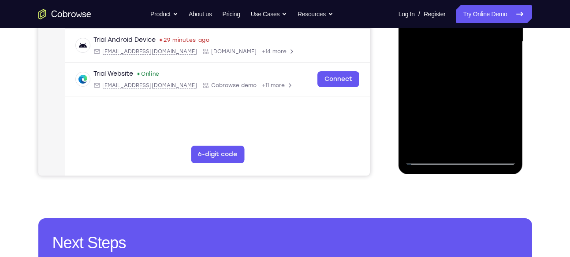
click at [485, 45] on div at bounding box center [460, 41] width 111 height 247
click at [509, 102] on div at bounding box center [460, 41] width 111 height 247
drag, startPoint x: 474, startPoint y: 121, endPoint x: 502, endPoint y: 50, distance: 76.6
click at [502, 50] on div at bounding box center [460, 41] width 111 height 247
click at [470, 89] on div at bounding box center [460, 41] width 111 height 247
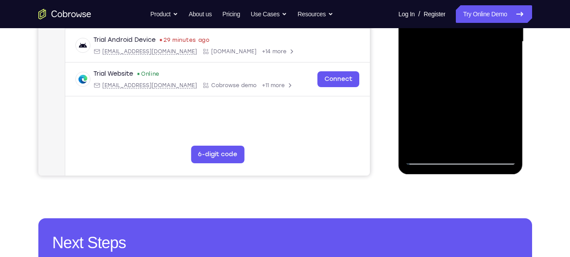
click at [470, 89] on div at bounding box center [460, 41] width 111 height 247
drag, startPoint x: 479, startPoint y: 111, endPoint x: 506, endPoint y: 31, distance: 84.4
click at [506, 31] on div at bounding box center [460, 41] width 111 height 247
drag, startPoint x: 466, startPoint y: 121, endPoint x: 515, endPoint y: 8, distance: 123.4
click at [515, 8] on div at bounding box center [460, 41] width 111 height 247
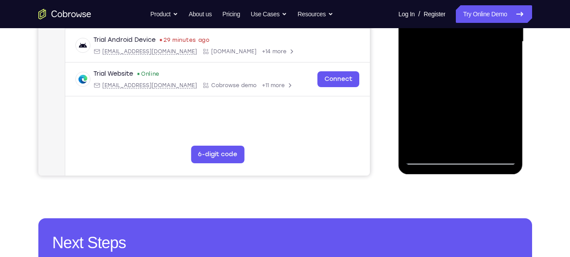
drag, startPoint x: 474, startPoint y: 104, endPoint x: 525, endPoint y: 12, distance: 105.4
click at [524, 12] on html "Online web based iOS Simulators and Android Emulators. Run iPhone, iPad, Mobile…" at bounding box center [462, 44] width 126 height 265
drag, startPoint x: 455, startPoint y: 117, endPoint x: 494, endPoint y: 1, distance: 122.0
click at [494, 1] on div at bounding box center [460, 41] width 111 height 247
drag, startPoint x: 466, startPoint y: 93, endPoint x: 497, endPoint y: 4, distance: 94.7
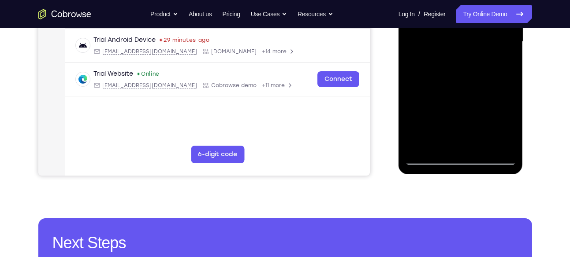
click at [497, 4] on div at bounding box center [460, 41] width 111 height 247
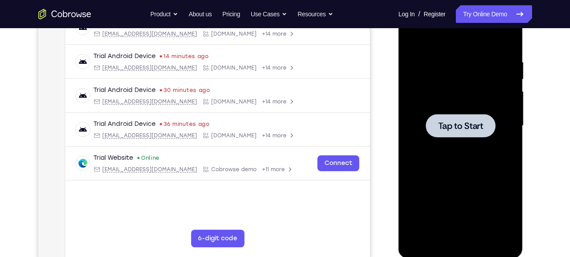
scroll to position [160, 0]
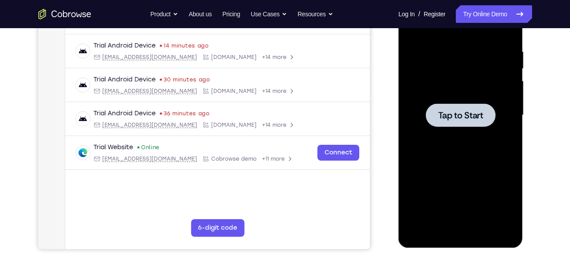
click at [440, 117] on span "Tap to Start" at bounding box center [460, 115] width 45 height 9
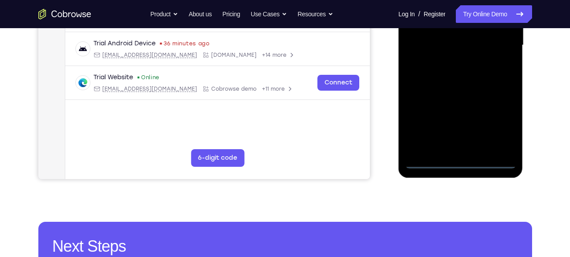
scroll to position [232, 0]
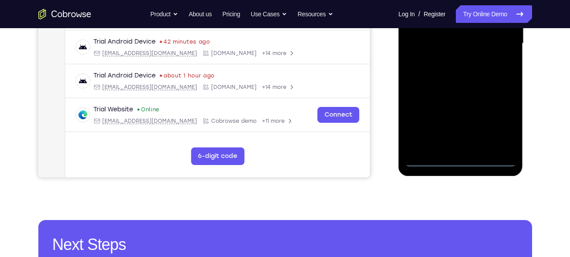
click at [455, 157] on div at bounding box center [460, 43] width 111 height 247
click at [459, 161] on div at bounding box center [460, 43] width 111 height 247
click at [499, 121] on div at bounding box center [460, 43] width 111 height 247
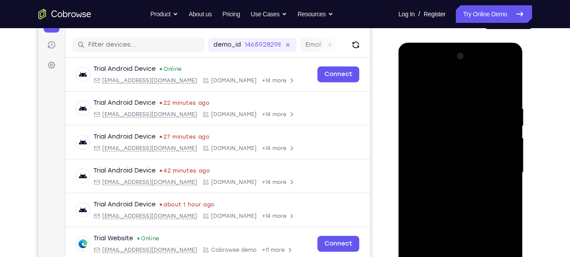
scroll to position [102, 0]
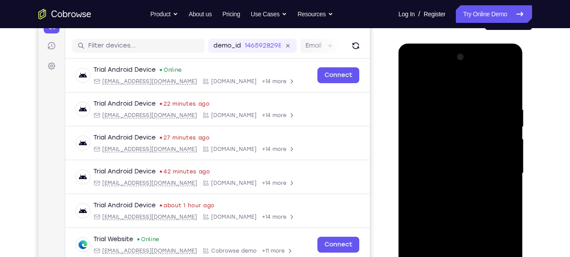
click at [419, 72] on div at bounding box center [460, 173] width 111 height 247
click at [499, 170] on div at bounding box center [460, 173] width 111 height 247
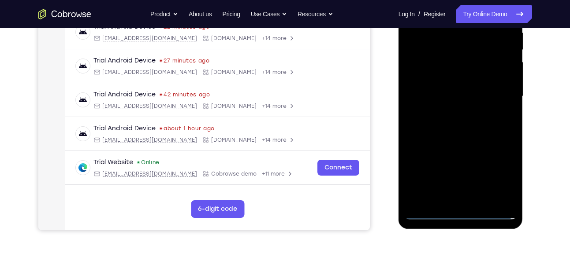
scroll to position [182, 0]
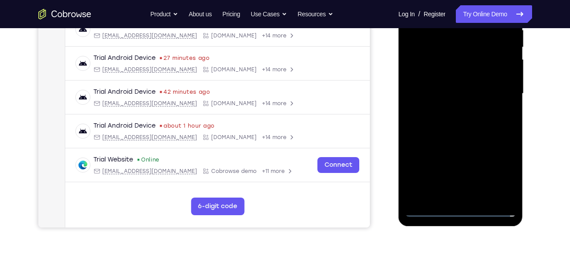
click at [451, 109] on div at bounding box center [460, 93] width 111 height 247
click at [435, 87] on div at bounding box center [460, 93] width 111 height 247
click at [442, 78] on div at bounding box center [460, 93] width 111 height 247
click at [448, 88] on div at bounding box center [460, 93] width 111 height 247
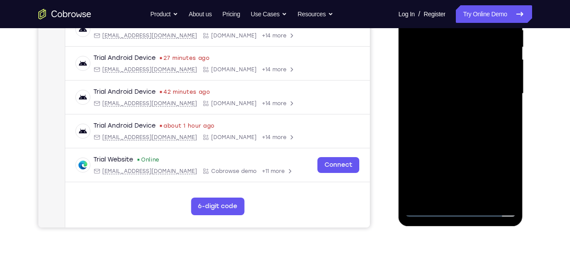
click at [448, 88] on div at bounding box center [460, 93] width 111 height 247
click at [457, 117] on div at bounding box center [460, 93] width 111 height 247
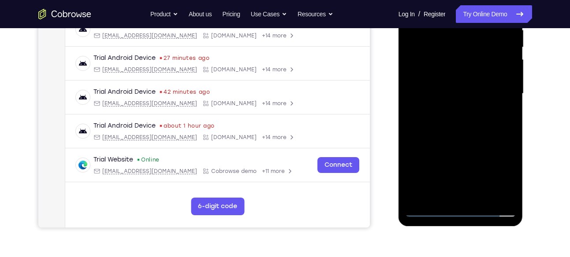
click at [457, 117] on div at bounding box center [460, 93] width 111 height 247
click at [459, 119] on div at bounding box center [460, 93] width 111 height 247
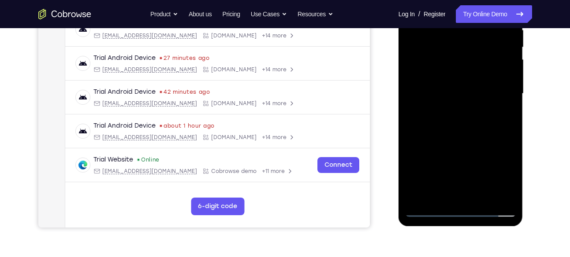
click at [459, 119] on div at bounding box center [460, 93] width 111 height 247
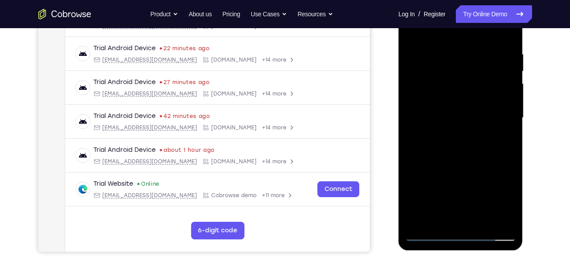
scroll to position [154, 0]
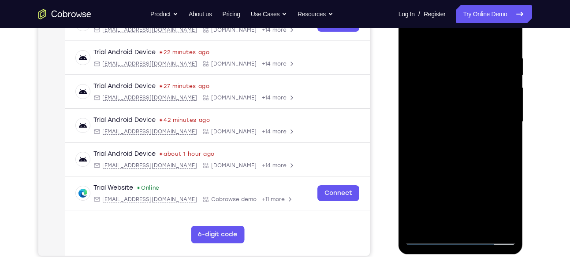
click at [503, 47] on div at bounding box center [460, 122] width 111 height 247
drag, startPoint x: 497, startPoint y: 56, endPoint x: 421, endPoint y: 56, distance: 76.7
click at [421, 56] on div at bounding box center [460, 122] width 111 height 247
drag, startPoint x: 467, startPoint y: 65, endPoint x: 384, endPoint y: 68, distance: 83.0
click at [399, 68] on html "Online web based iOS Simulators and Android Emulators. Run iPhone, iPad, Mobile…" at bounding box center [462, 124] width 126 height 265
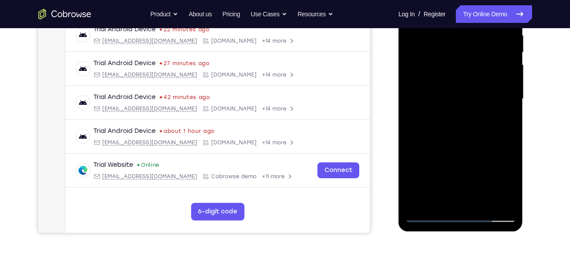
scroll to position [170, 0]
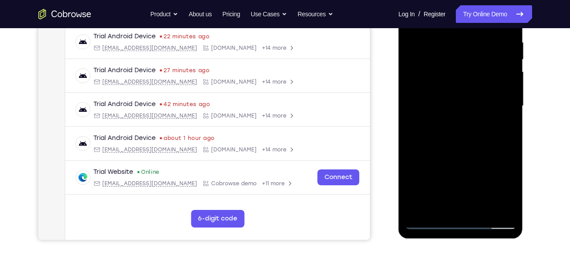
click at [478, 130] on div at bounding box center [460, 106] width 111 height 247
drag, startPoint x: 478, startPoint y: 177, endPoint x: 478, endPoint y: 130, distance: 47.6
click at [478, 130] on div at bounding box center [460, 106] width 111 height 247
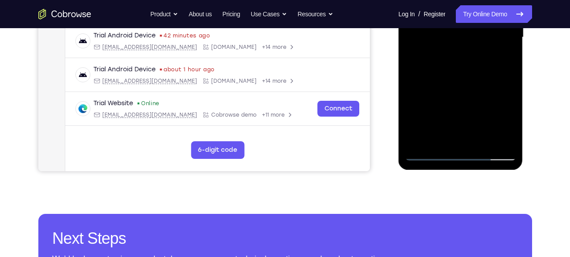
scroll to position [239, 0]
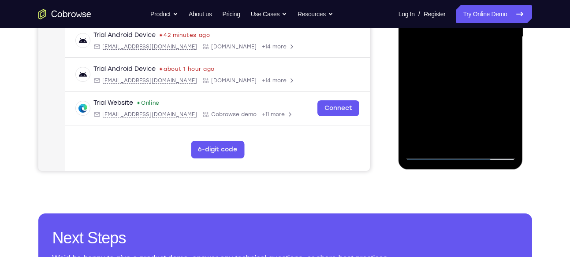
click at [479, 87] on div at bounding box center [460, 37] width 111 height 247
drag, startPoint x: 464, startPoint y: 107, endPoint x: 494, endPoint y: 50, distance: 64.3
click at [494, 50] on div at bounding box center [460, 37] width 111 height 247
drag, startPoint x: 451, startPoint y: 100, endPoint x: 494, endPoint y: 27, distance: 84.8
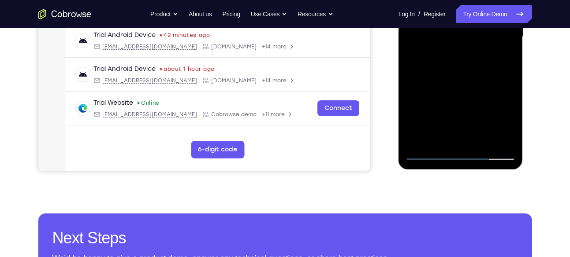
click at [494, 27] on div at bounding box center [460, 37] width 111 height 247
drag, startPoint x: 461, startPoint y: 97, endPoint x: 493, endPoint y: 28, distance: 76.1
click at [493, 28] on div at bounding box center [460, 37] width 111 height 247
drag, startPoint x: 460, startPoint y: 100, endPoint x: 898, endPoint y: -65, distance: 467.4
click at [499, 28] on div at bounding box center [460, 37] width 111 height 247
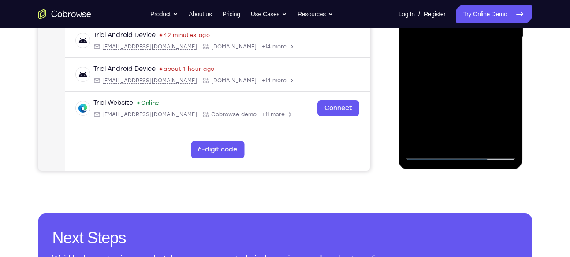
drag, startPoint x: 458, startPoint y: 103, endPoint x: 499, endPoint y: 45, distance: 71.8
click at [499, 45] on div at bounding box center [460, 37] width 111 height 247
drag, startPoint x: 476, startPoint y: 105, endPoint x: 501, endPoint y: 11, distance: 98.0
click at [501, 11] on div at bounding box center [460, 37] width 111 height 247
drag, startPoint x: 479, startPoint y: 97, endPoint x: 470, endPoint y: 13, distance: 83.8
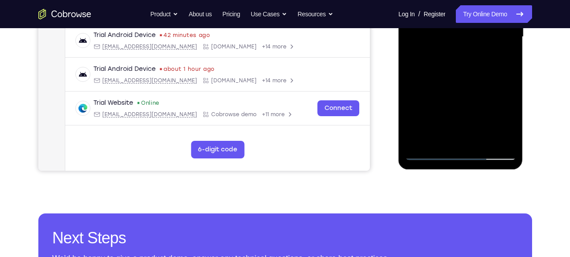
click at [470, 13] on div at bounding box center [460, 37] width 111 height 247
drag, startPoint x: 469, startPoint y: 111, endPoint x: 483, endPoint y: 7, distance: 104.2
click at [483, 7] on div at bounding box center [460, 37] width 111 height 247
drag, startPoint x: 482, startPoint y: 89, endPoint x: 486, endPoint y: 23, distance: 65.8
click at [486, 23] on div at bounding box center [460, 37] width 111 height 247
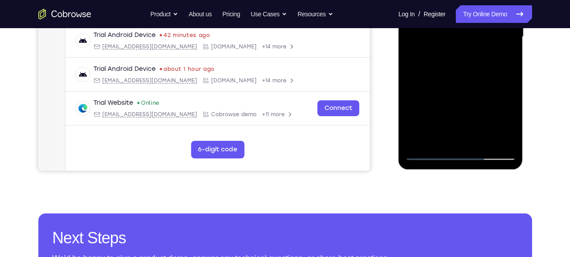
drag, startPoint x: 470, startPoint y: 86, endPoint x: 460, endPoint y: -5, distance: 91.3
click at [460, 0] on div at bounding box center [460, 37] width 111 height 247
drag, startPoint x: 472, startPoint y: 98, endPoint x: 464, endPoint y: -5, distance: 103.5
click at [464, 0] on div at bounding box center [460, 37] width 111 height 247
drag, startPoint x: 449, startPoint y: 108, endPoint x: 454, endPoint y: 44, distance: 63.7
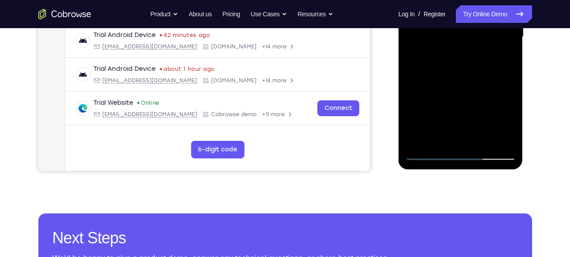
click at [454, 44] on div at bounding box center [460, 37] width 111 height 247
click at [476, 78] on div at bounding box center [460, 37] width 111 height 247
click at [479, 142] on div at bounding box center [460, 37] width 111 height 247
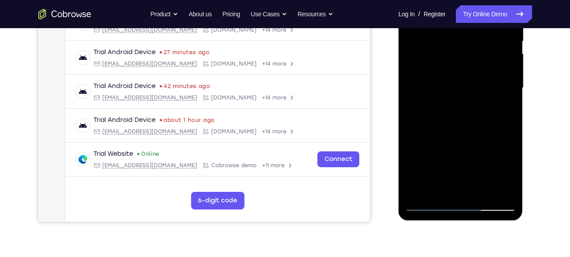
scroll to position [187, 0]
click at [459, 139] on div at bounding box center [460, 88] width 111 height 247
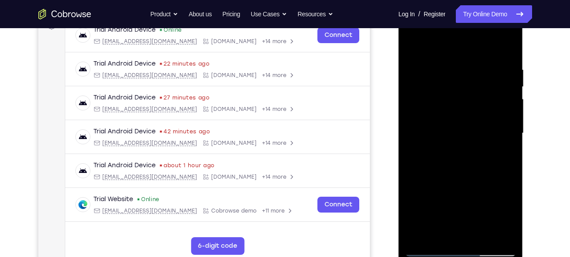
scroll to position [127, 0]
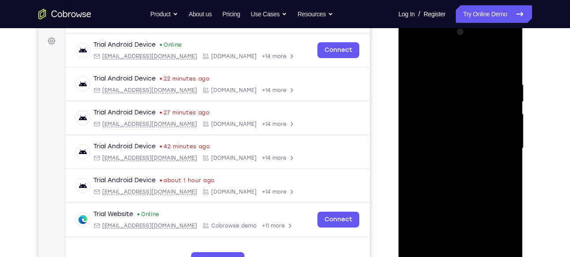
click at [416, 58] on div at bounding box center [460, 148] width 111 height 247
click at [456, 100] on div at bounding box center [460, 148] width 111 height 247
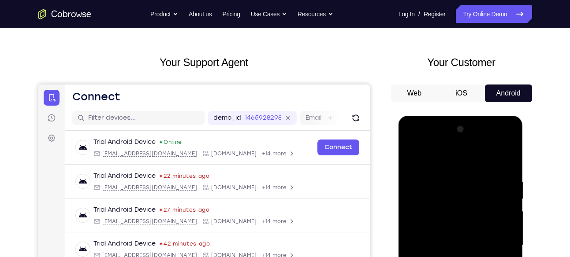
scroll to position [29, 0]
